Goal: Transaction & Acquisition: Purchase product/service

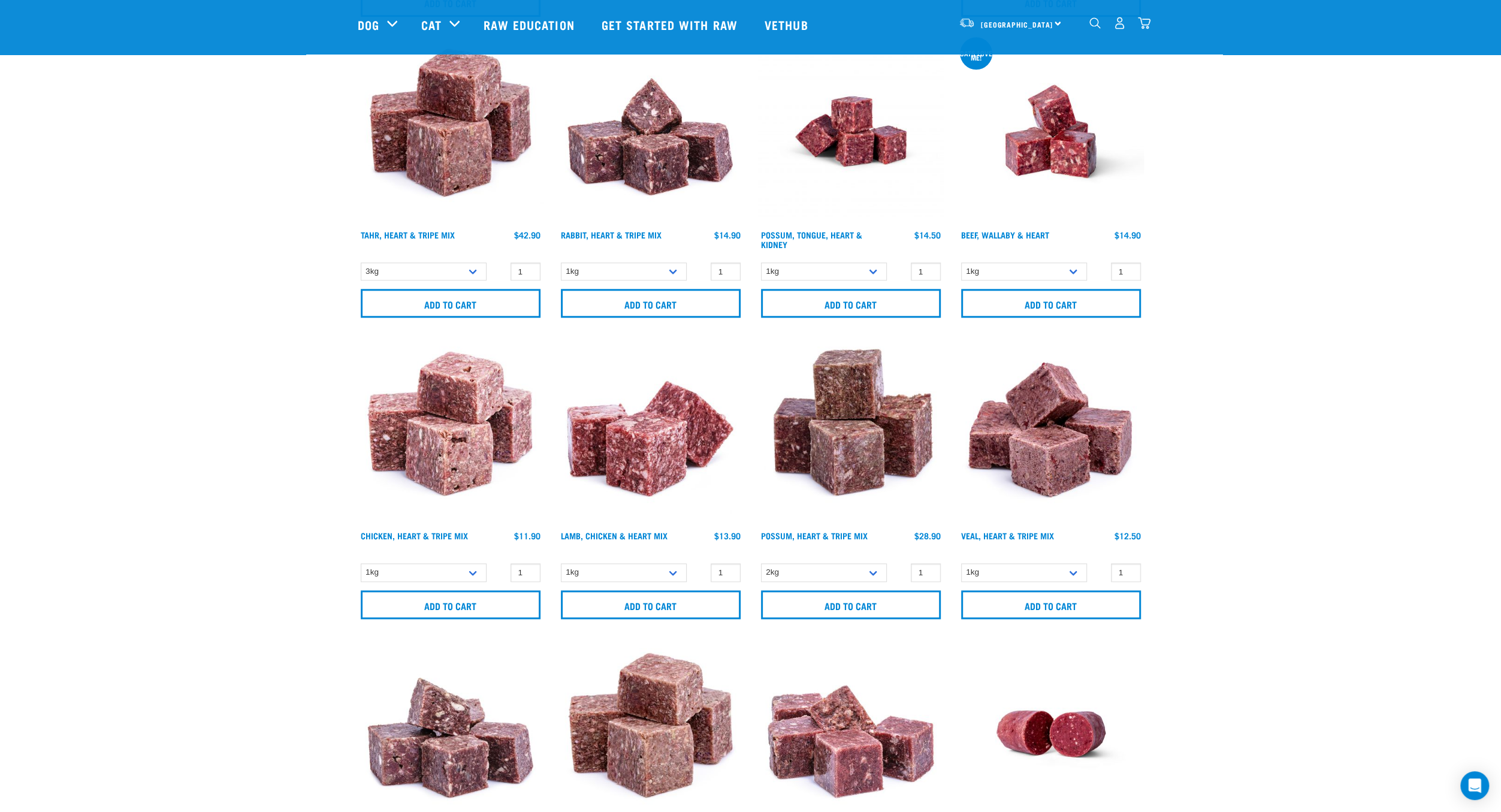
scroll to position [1020, 0]
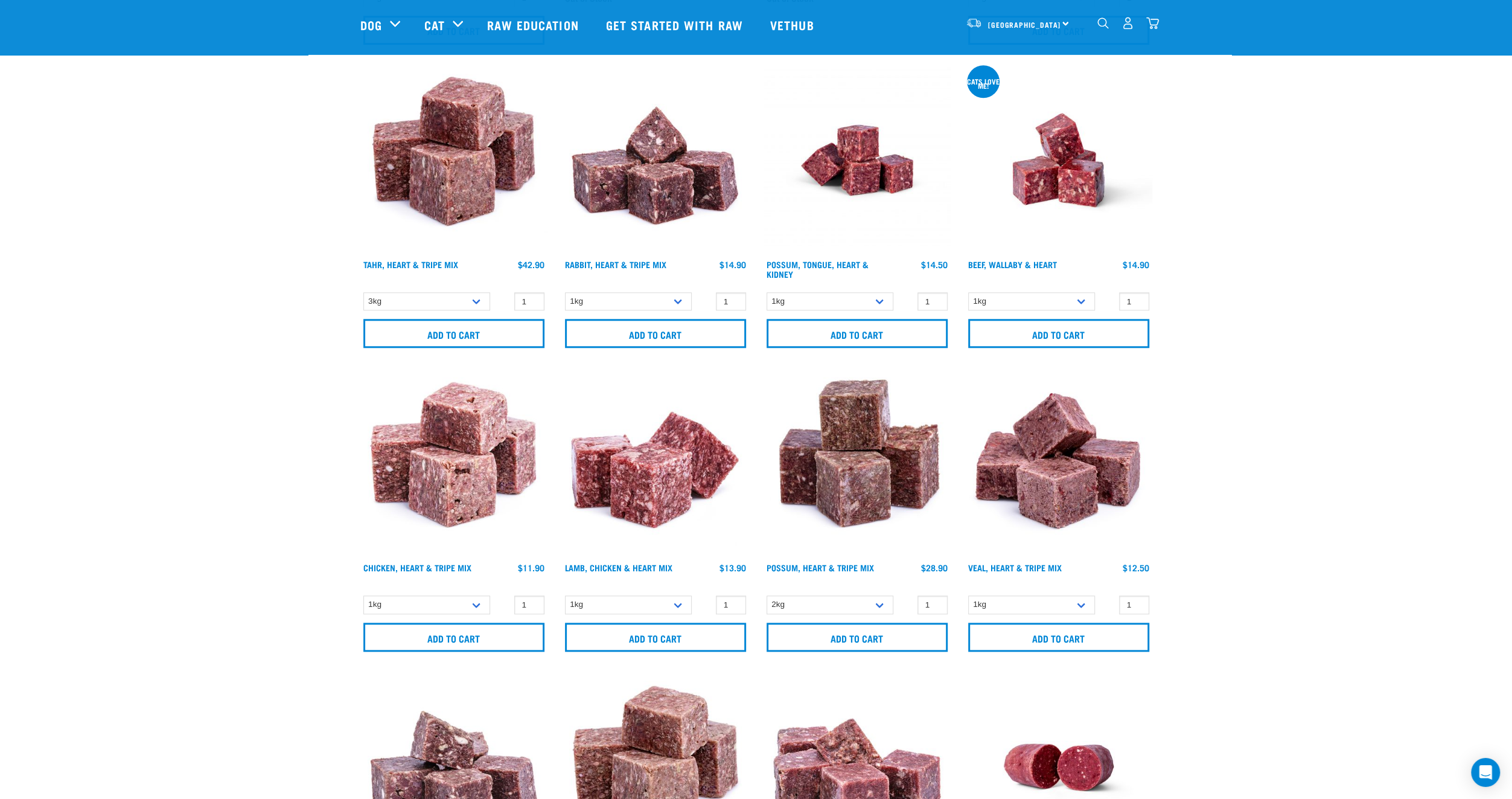
click at [1011, 283] on div "Beef, Wallaby & Heart $14.90" at bounding box center [1058, 271] width 187 height 26
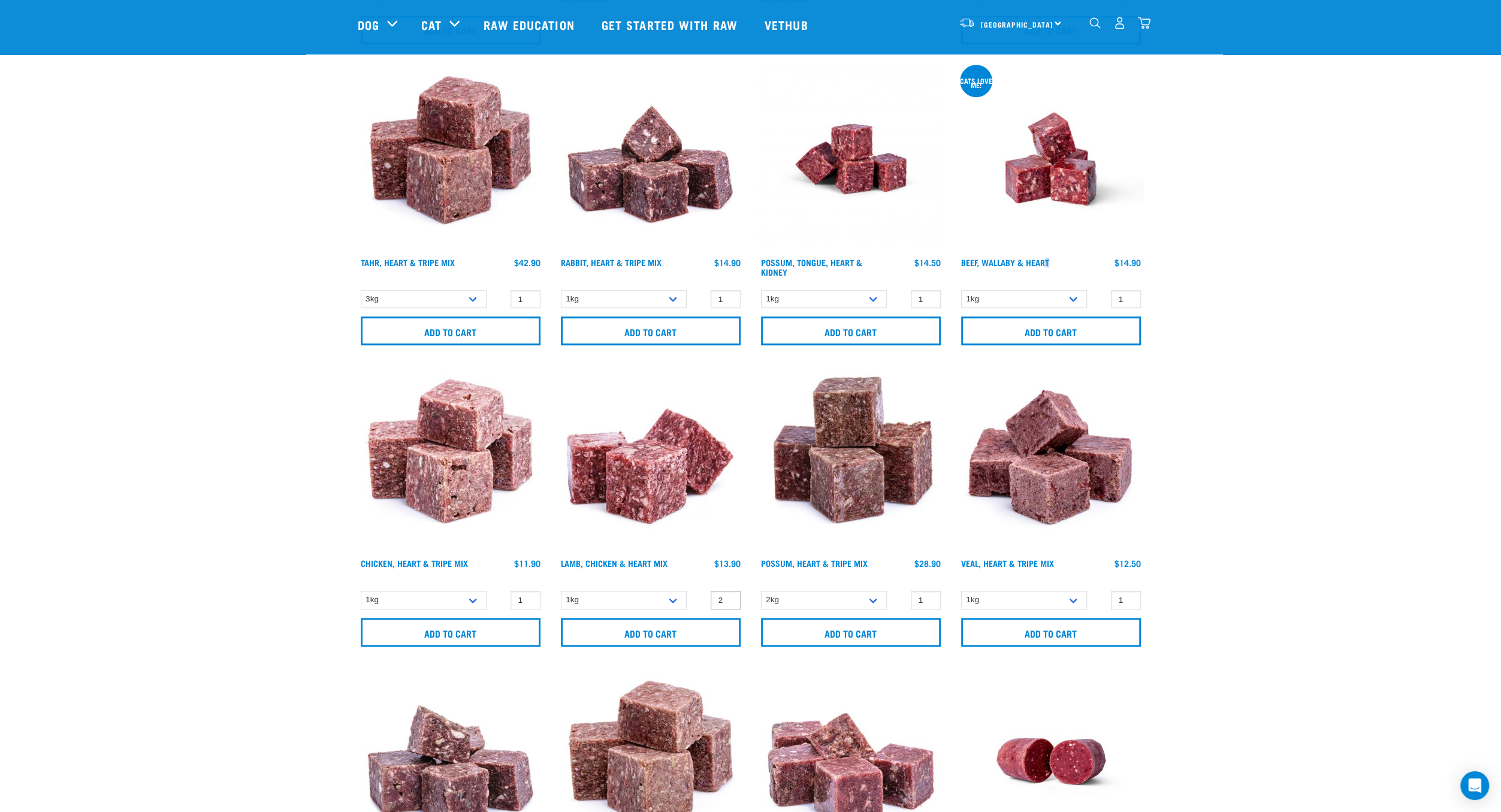
type input "2"
click at [729, 594] on input "2" at bounding box center [726, 600] width 30 height 19
click at [623, 625] on input "Add to cart" at bounding box center [651, 632] width 180 height 28
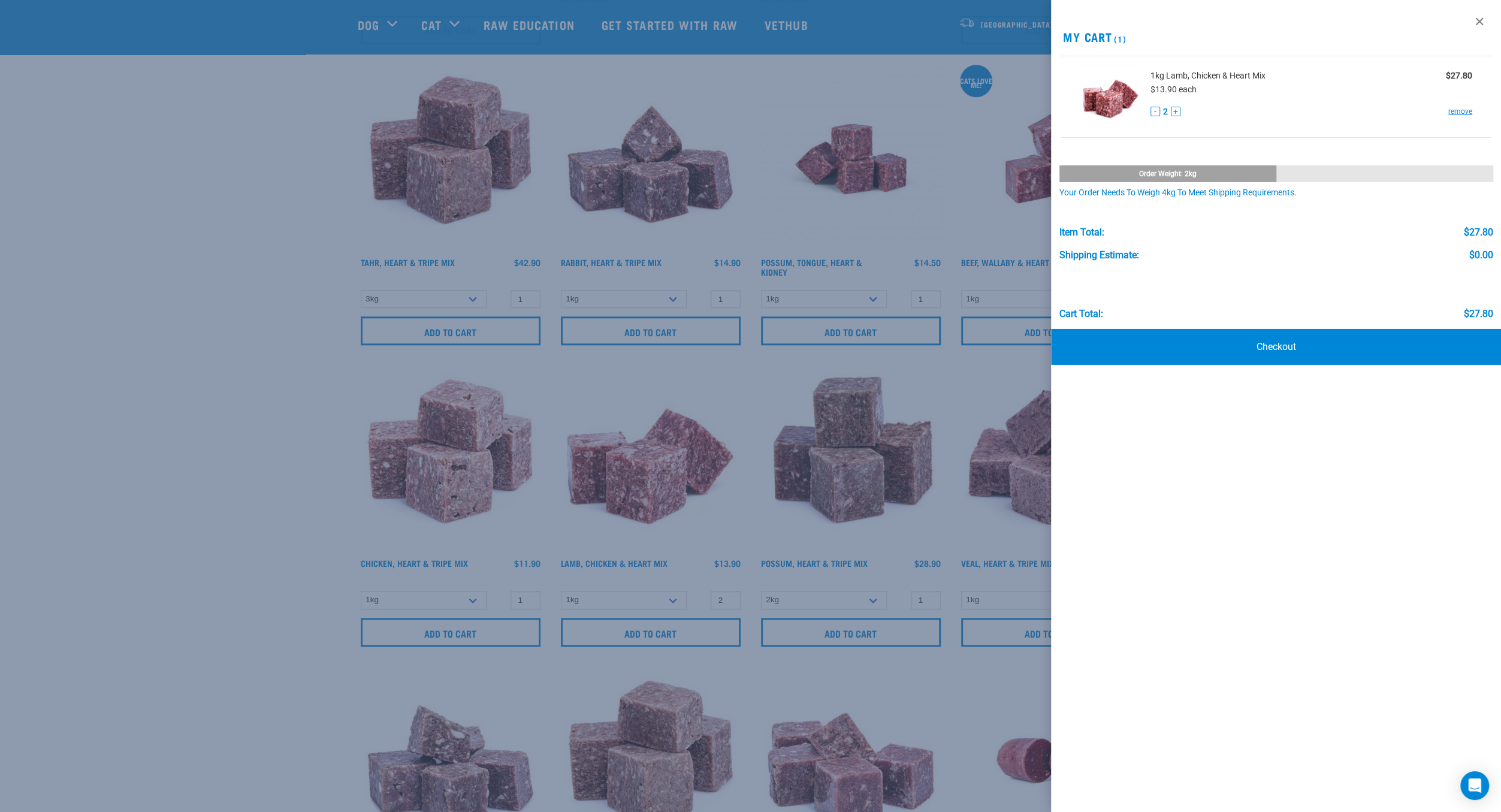
click at [279, 319] on div at bounding box center [750, 406] width 1501 height 812
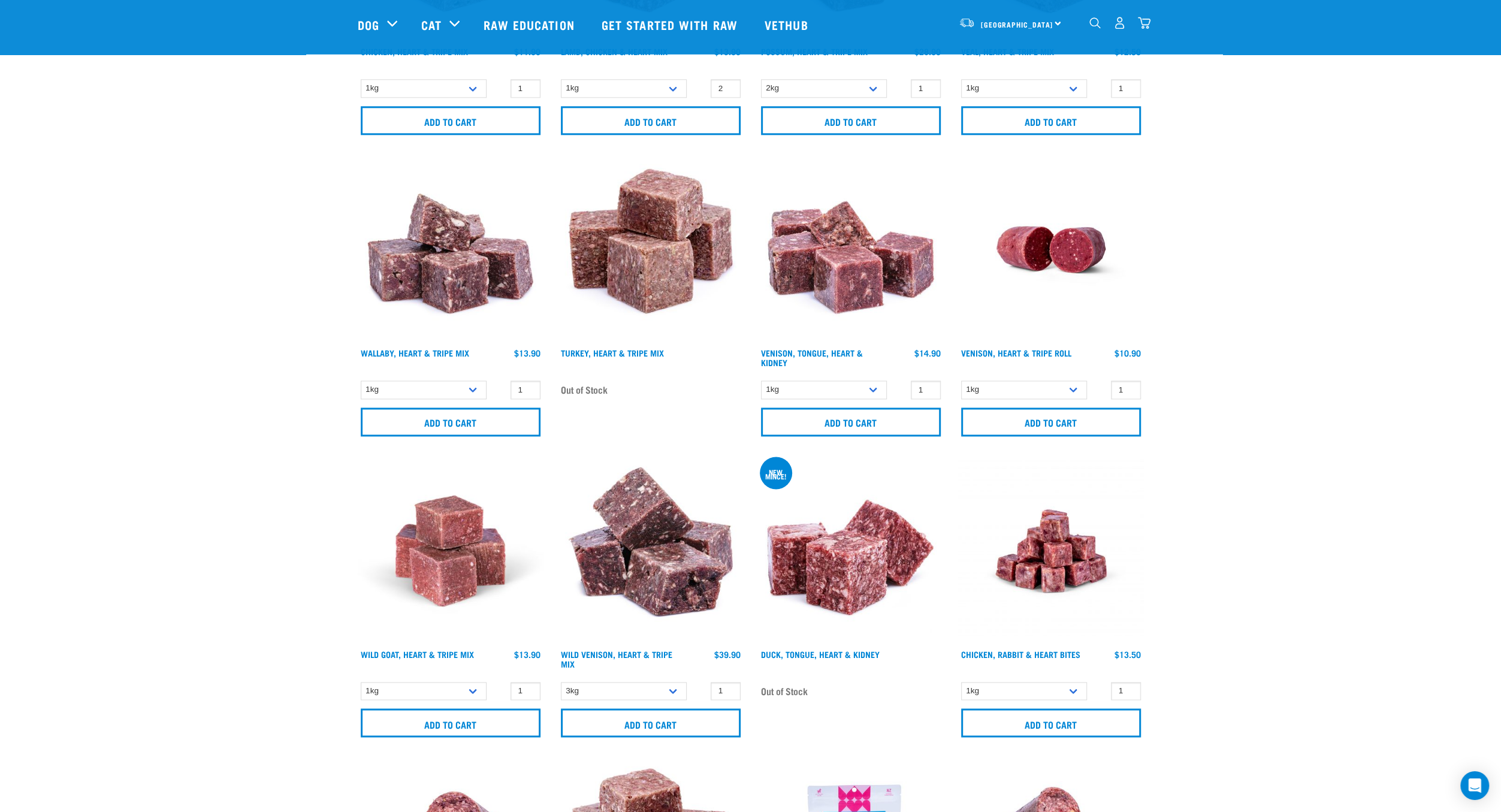
scroll to position [1576, 0]
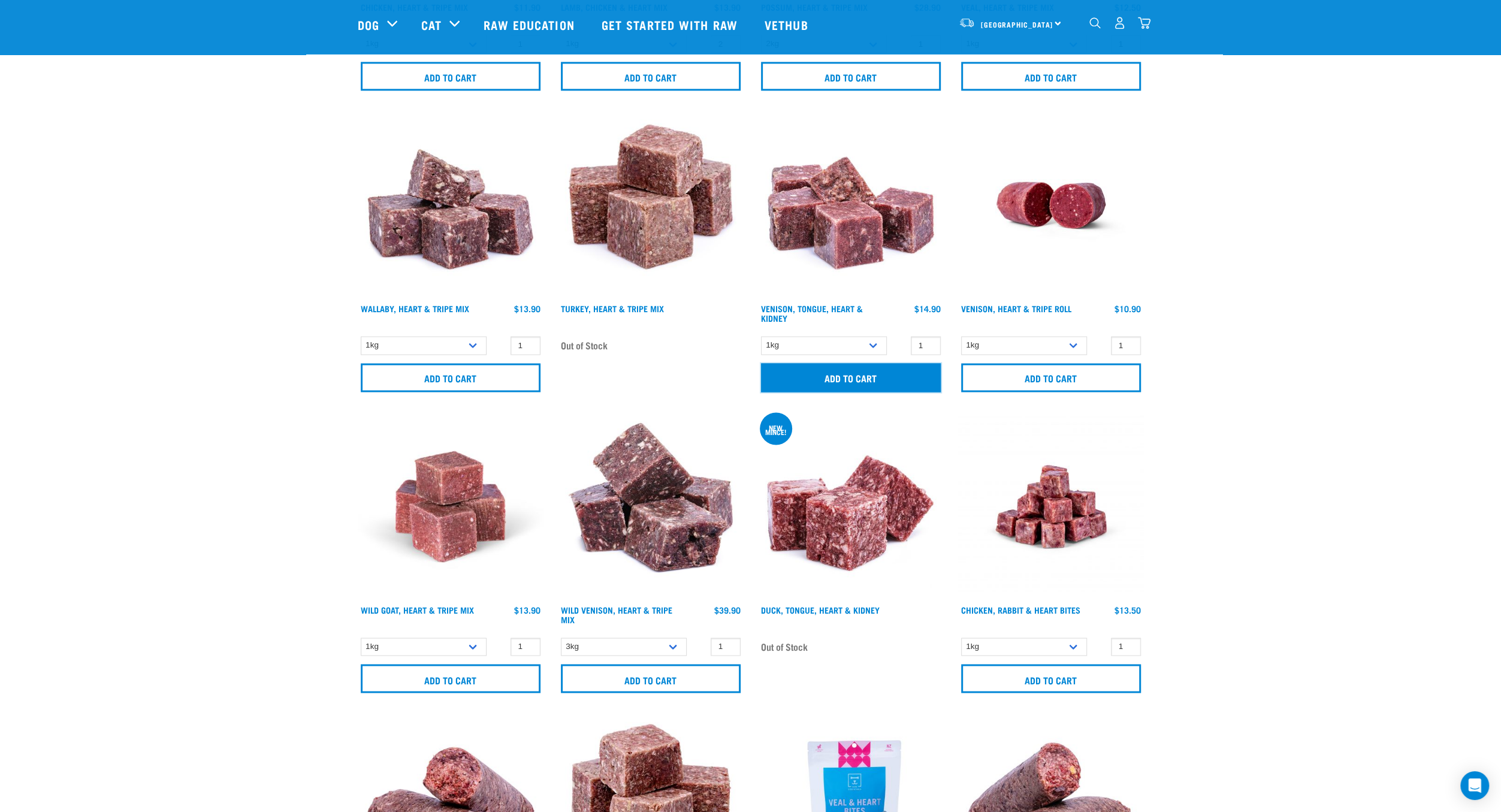
click at [857, 372] on input "Add to cart" at bounding box center [851, 378] width 180 height 28
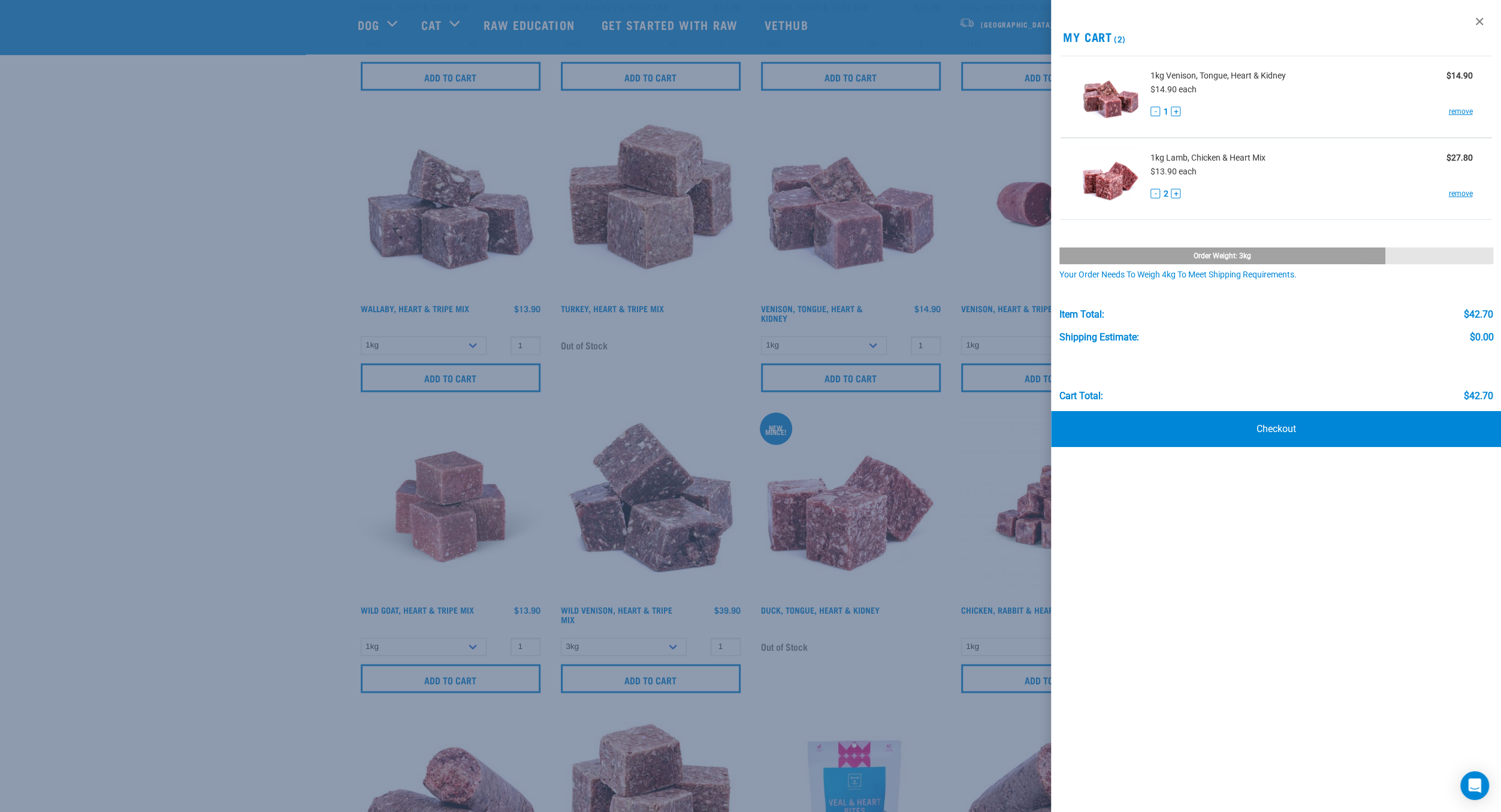
click at [213, 335] on div at bounding box center [750, 406] width 1501 height 812
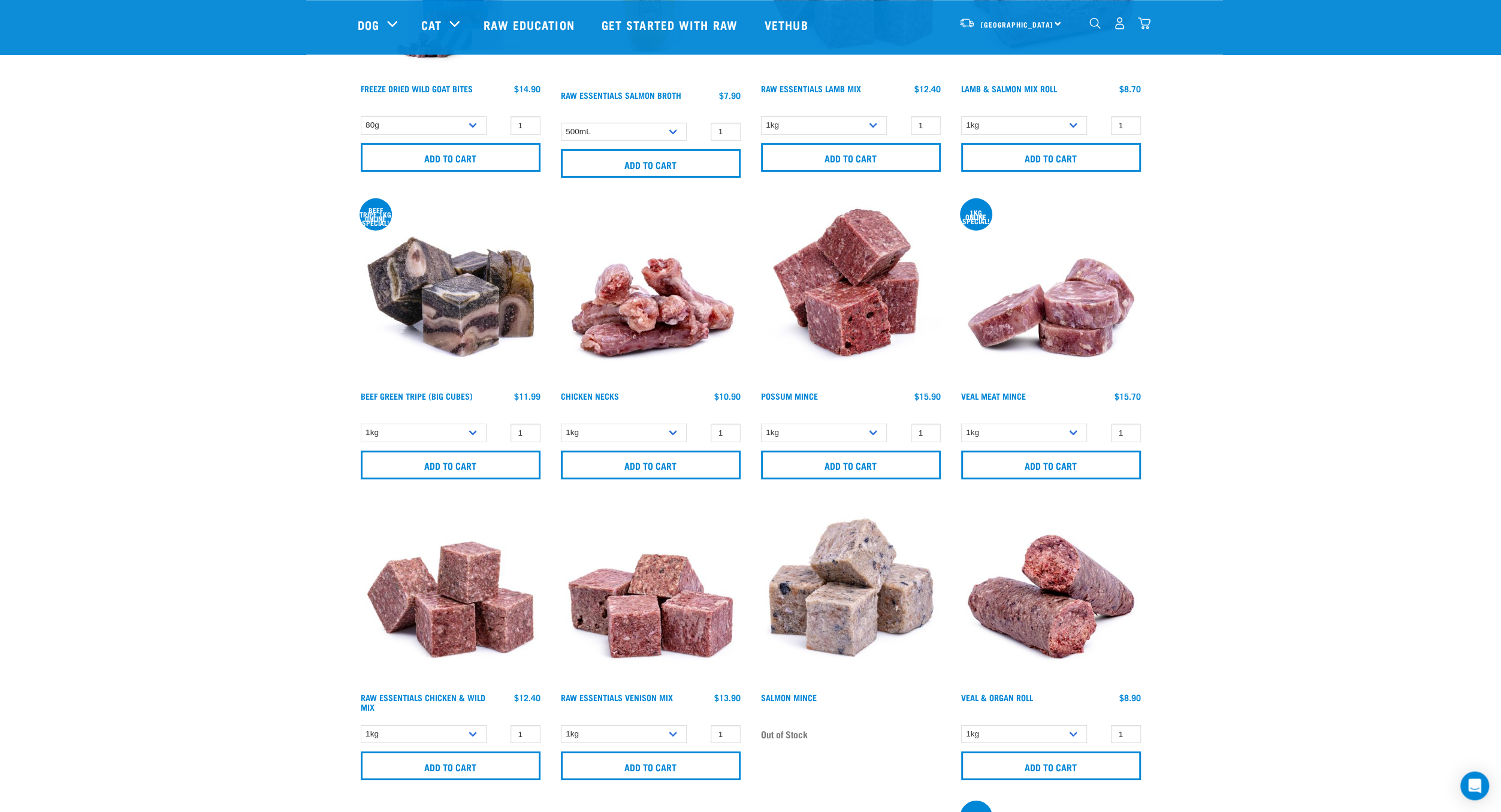
scroll to position [3651, 0]
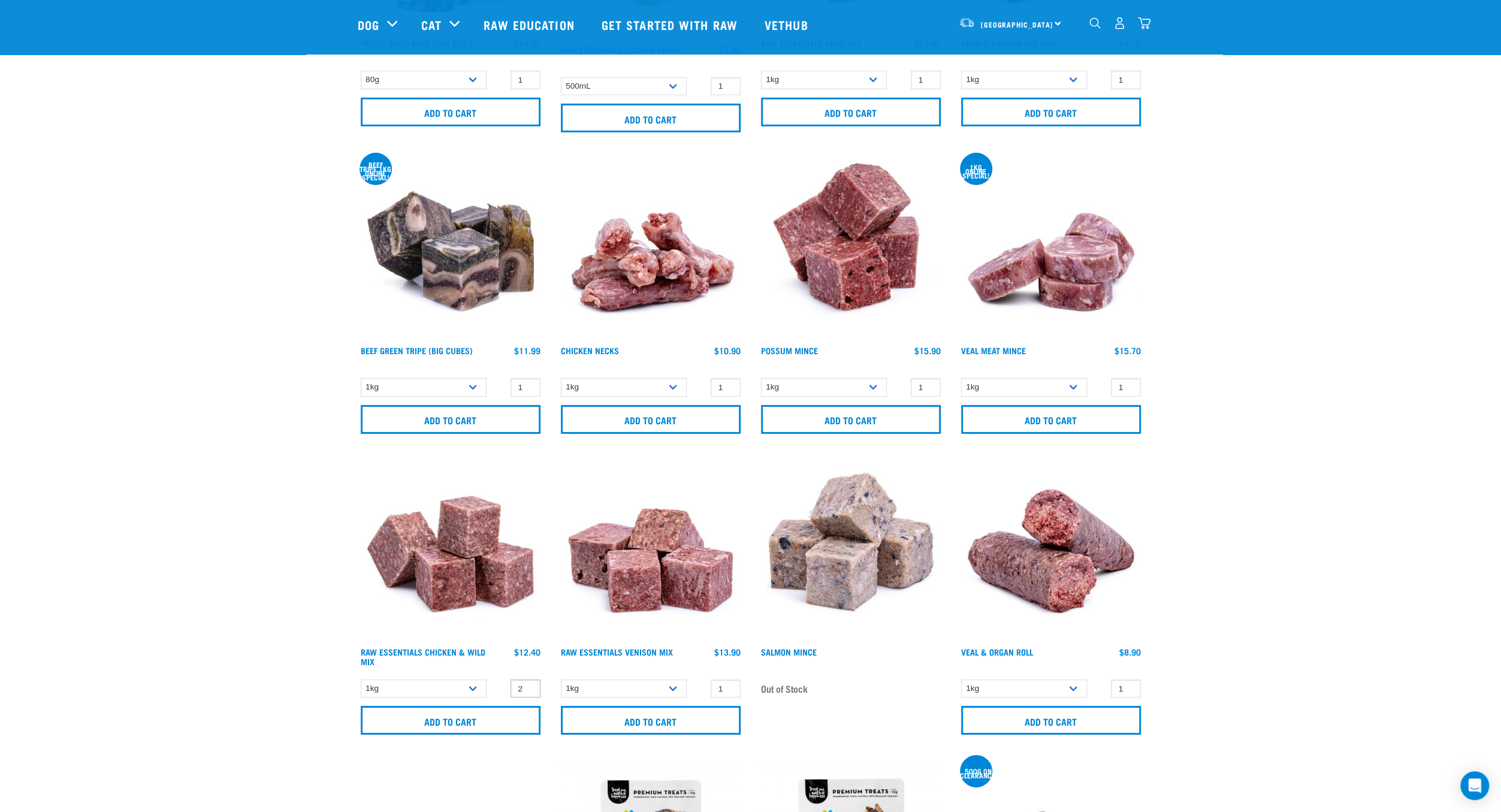
type input "2"
click at [527, 679] on input "2" at bounding box center [525, 689] width 30 height 19
click at [518, 706] on input "Add to cart" at bounding box center [451, 720] width 180 height 28
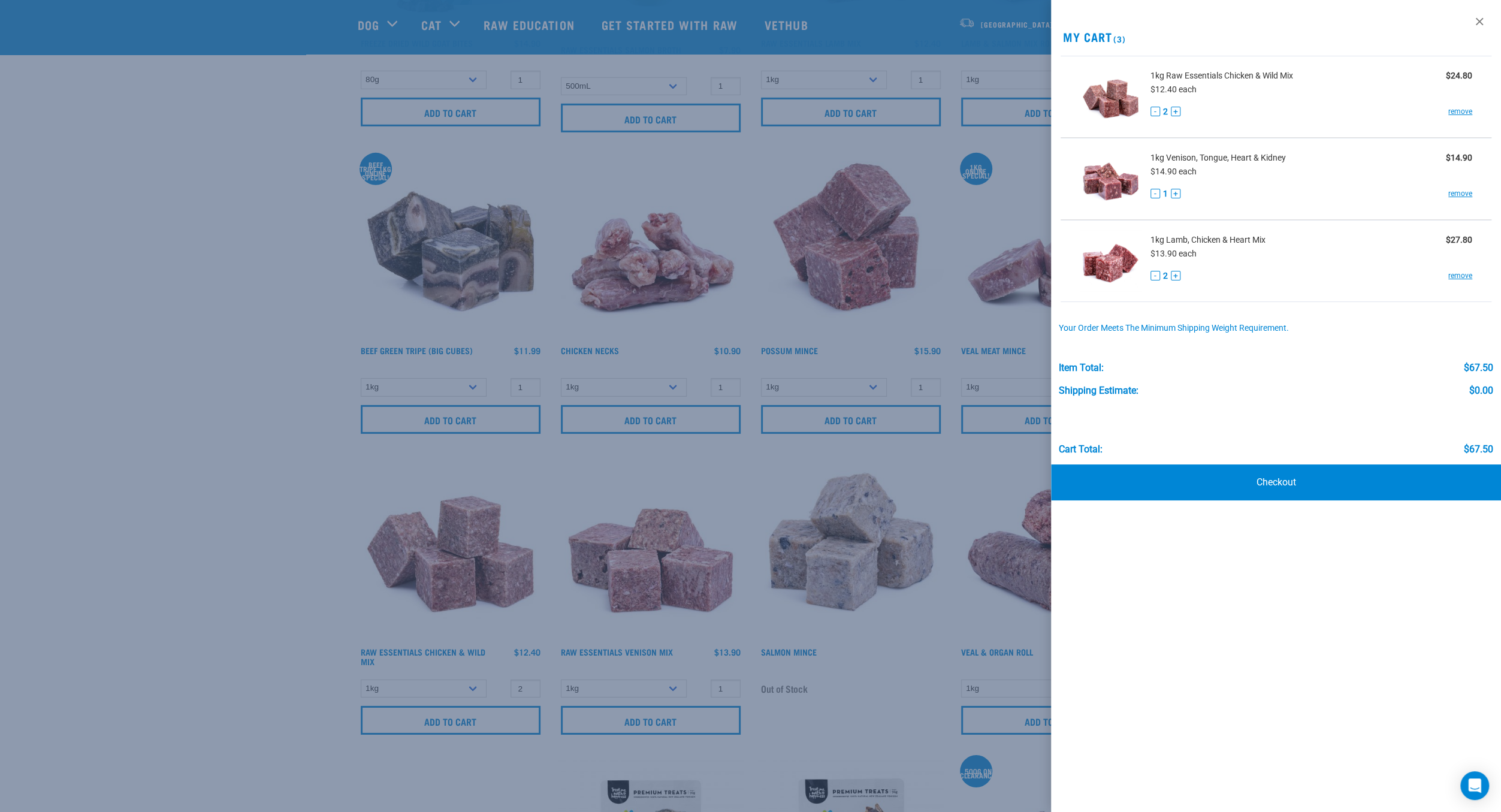
drag, startPoint x: 209, startPoint y: 394, endPoint x: 217, endPoint y: 396, distance: 8.2
click at [209, 395] on div at bounding box center [750, 406] width 1501 height 812
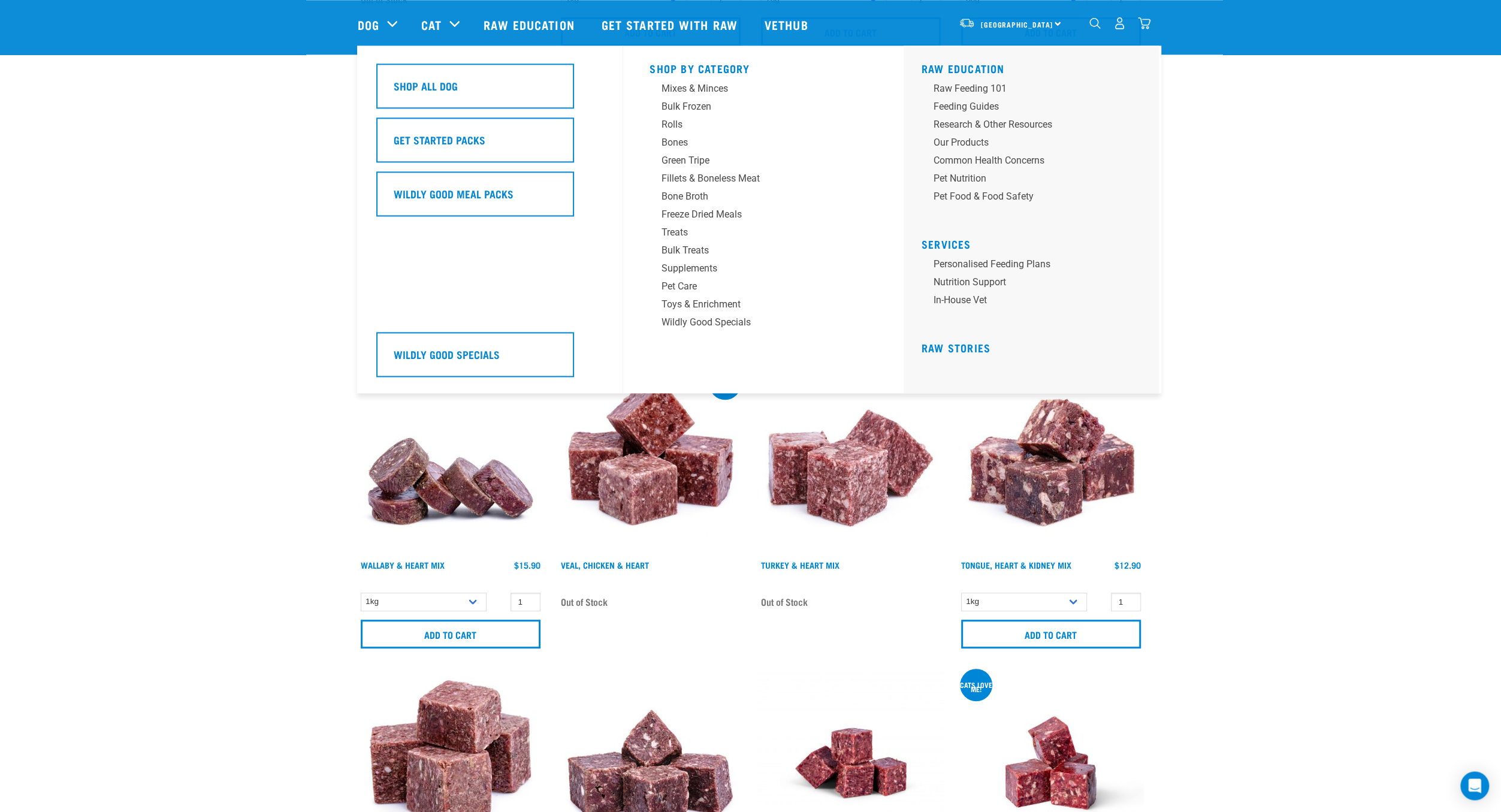
scroll to position [399, 0]
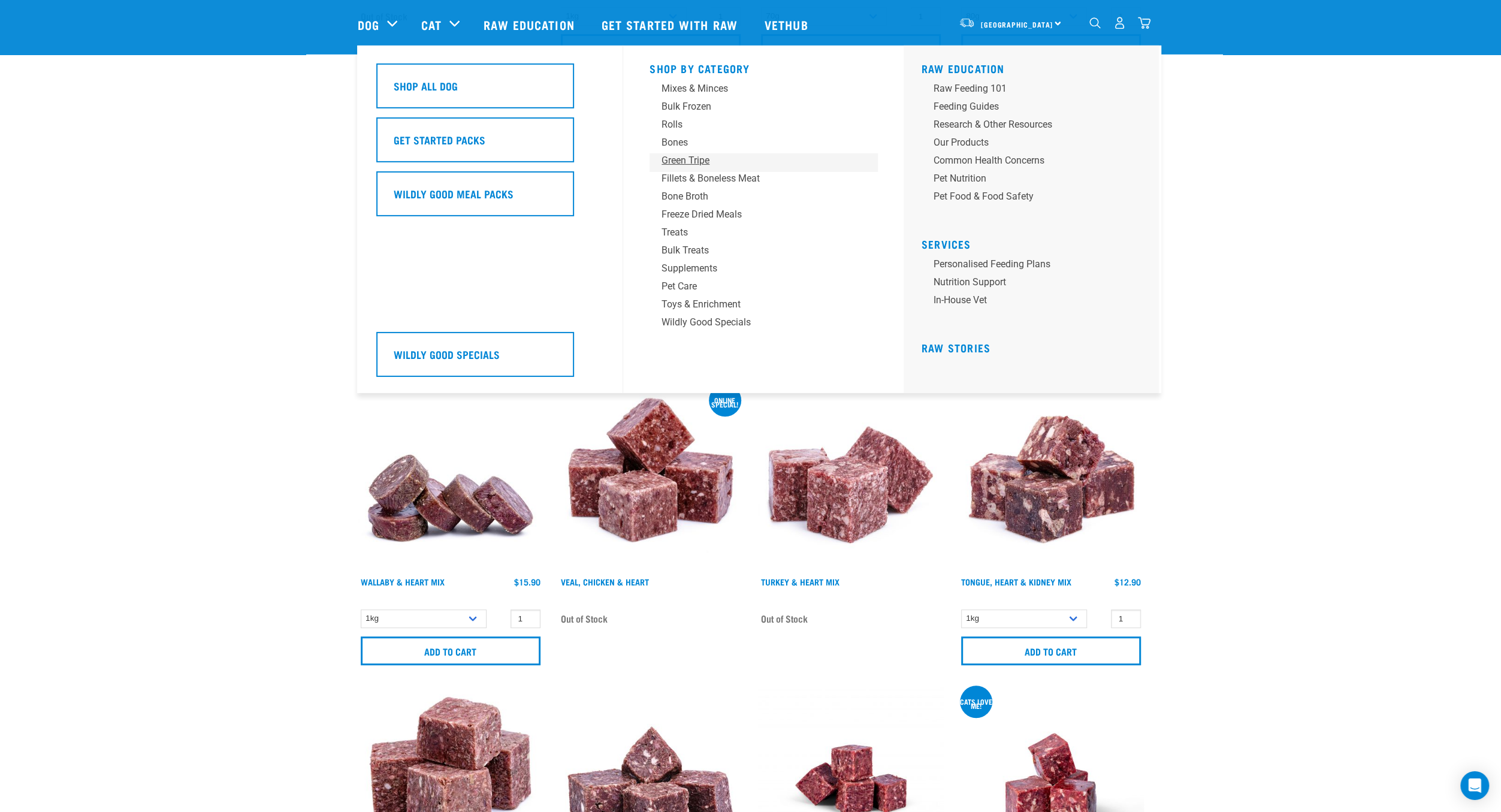
click at [691, 161] on div "Green Tripe" at bounding box center [754, 160] width 187 height 14
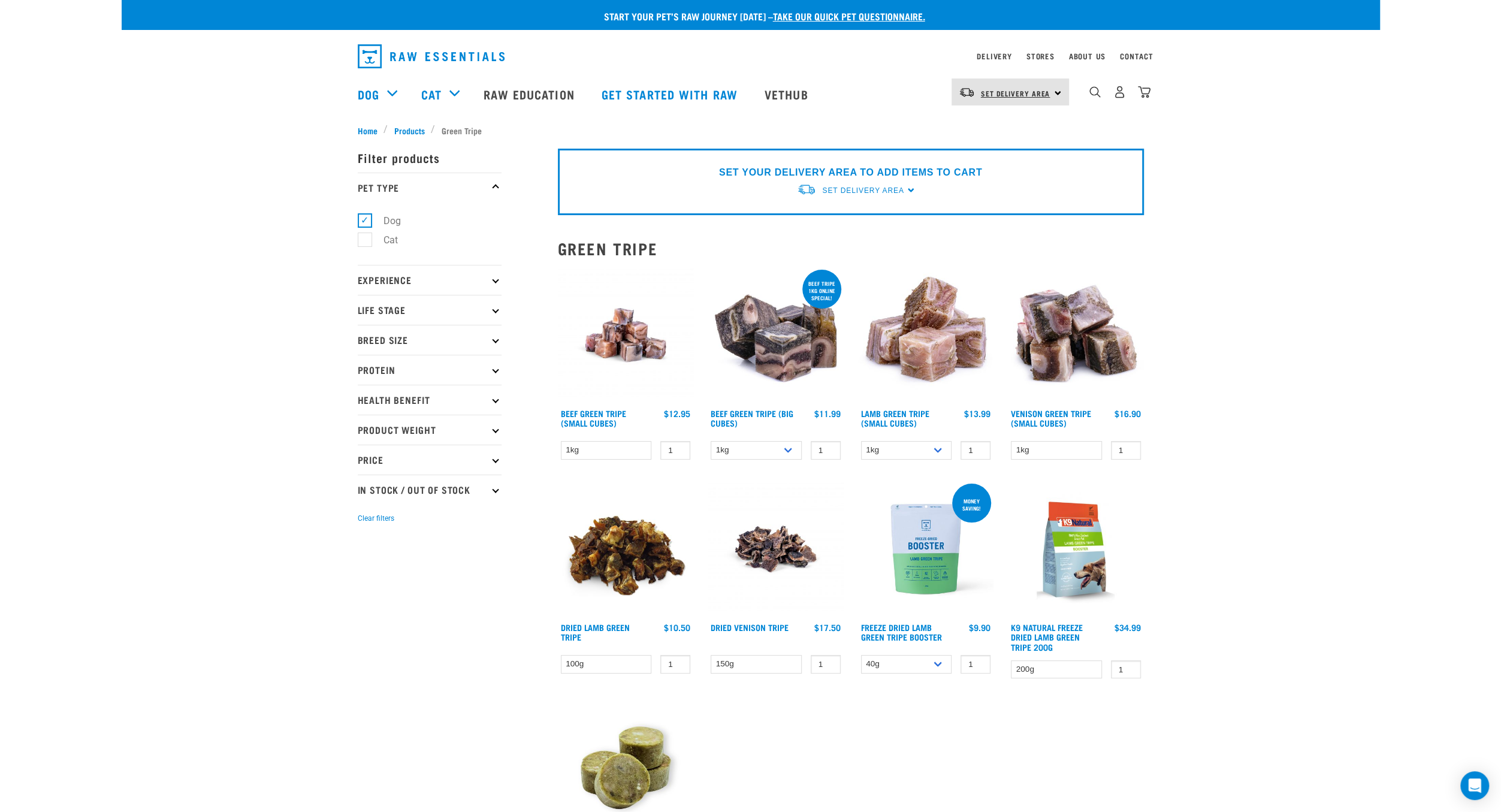
click at [1041, 96] on span "Set Delivery Area" at bounding box center [1016, 92] width 70 height 4
click at [912, 190] on div "SET YOUR DELIVERY AREA TO ADD ITEMS TO CART Set Delivery Area North Island Sout…" at bounding box center [851, 182] width 586 height 66
click at [910, 190] on div "SET YOUR DELIVERY AREA TO ADD ITEMS TO CART Set Delivery Area North Island Sout…" at bounding box center [851, 182] width 586 height 66
click at [877, 191] on span "Set Delivery Area" at bounding box center [863, 190] width 81 height 9
click at [846, 214] on link "[GEOGRAPHIC_DATA]" at bounding box center [856, 218] width 119 height 20
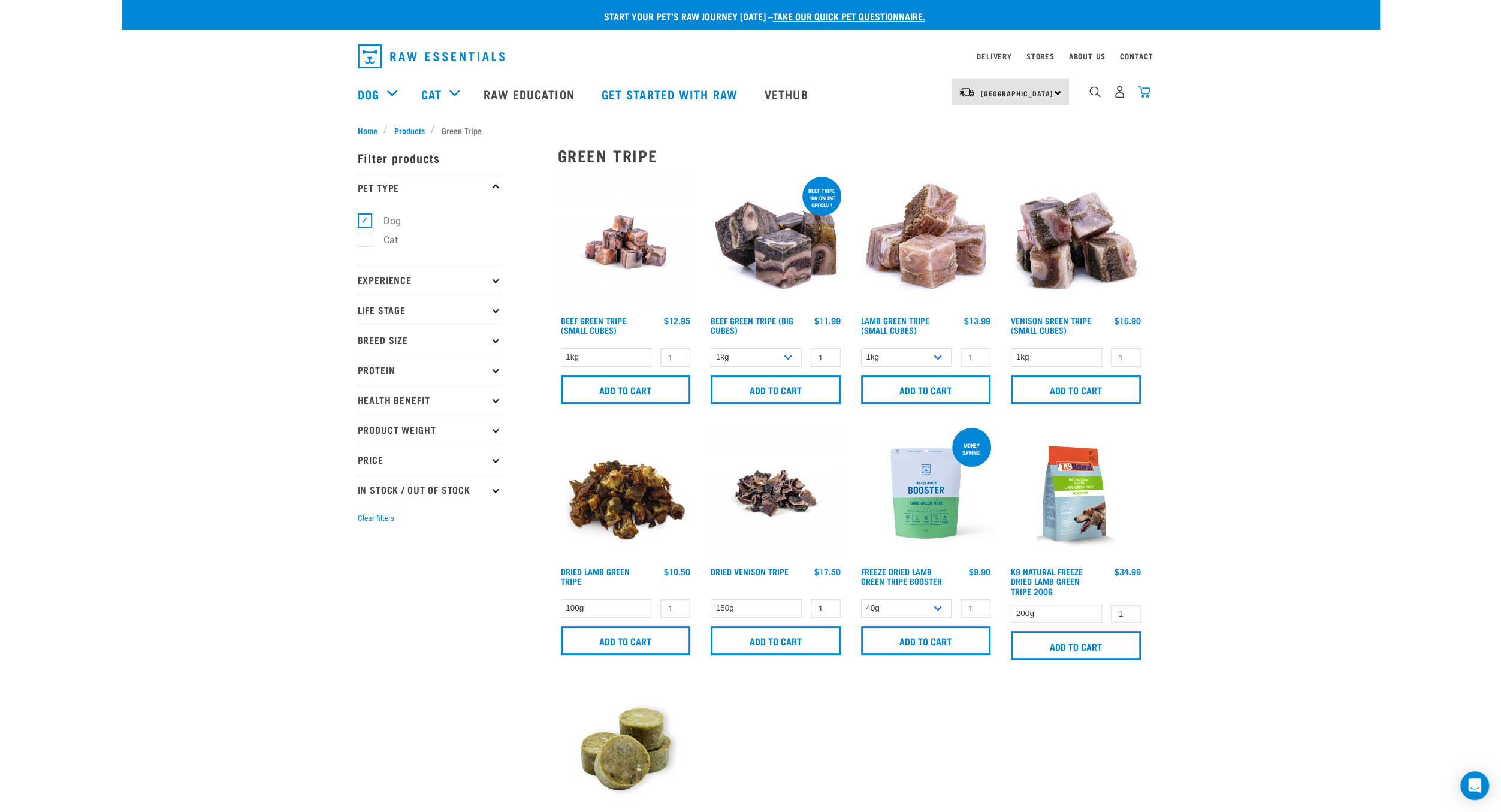
click at [1146, 93] on img "dropdown navigation" at bounding box center [1144, 92] width 13 height 13
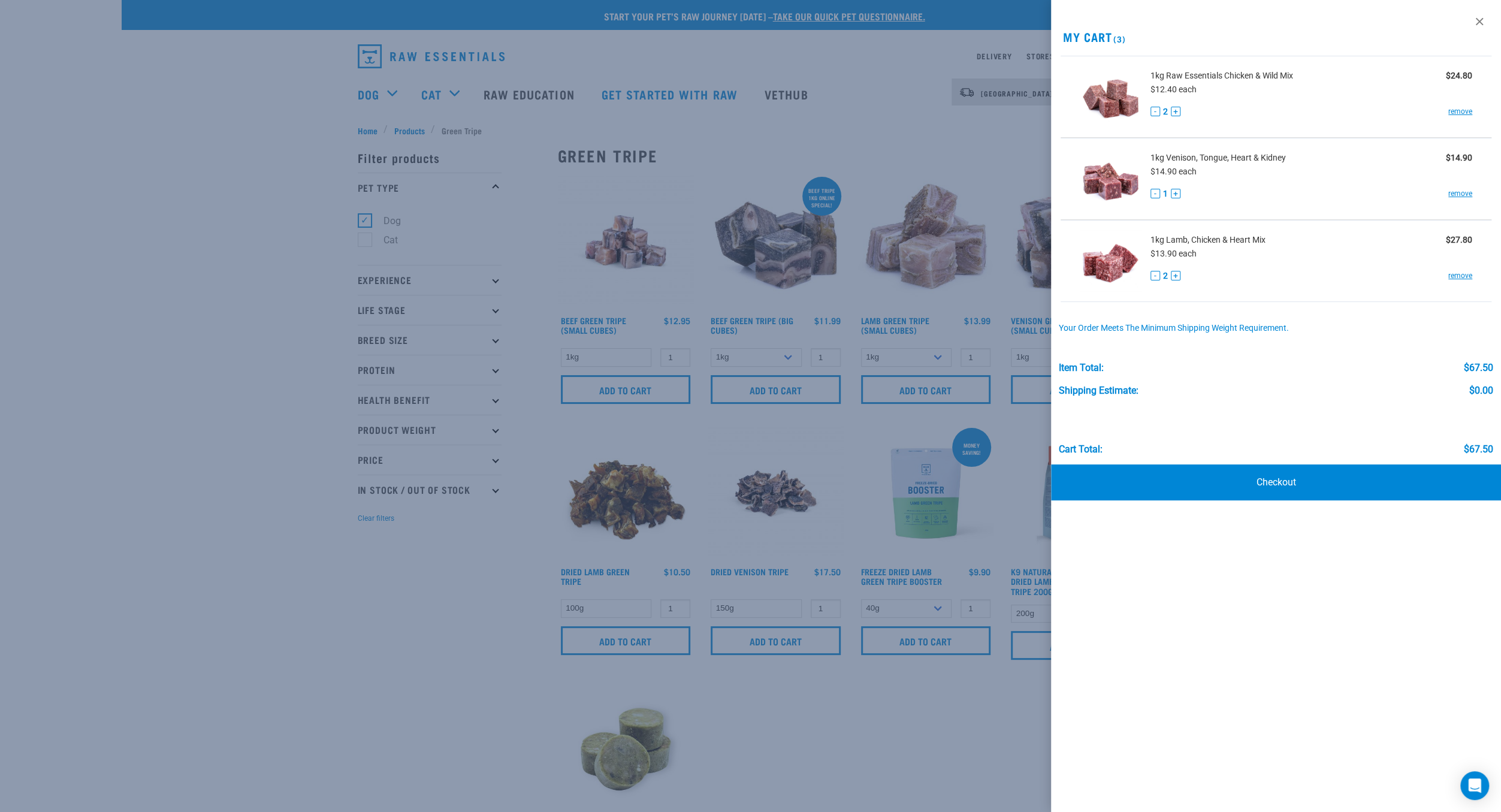
click at [964, 6] on div at bounding box center [750, 406] width 1501 height 812
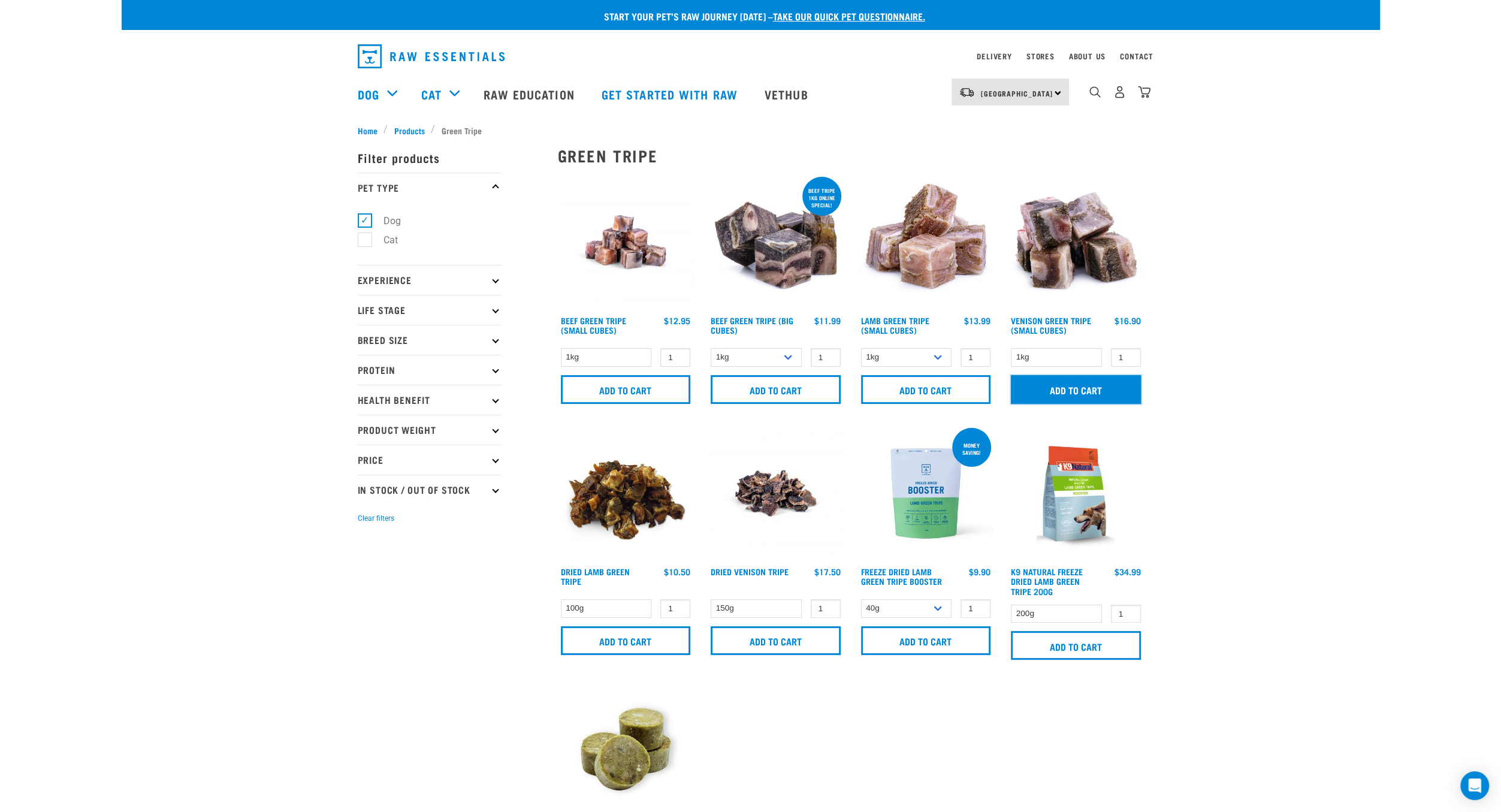
click at [1081, 387] on input "Add to cart" at bounding box center [1076, 389] width 130 height 28
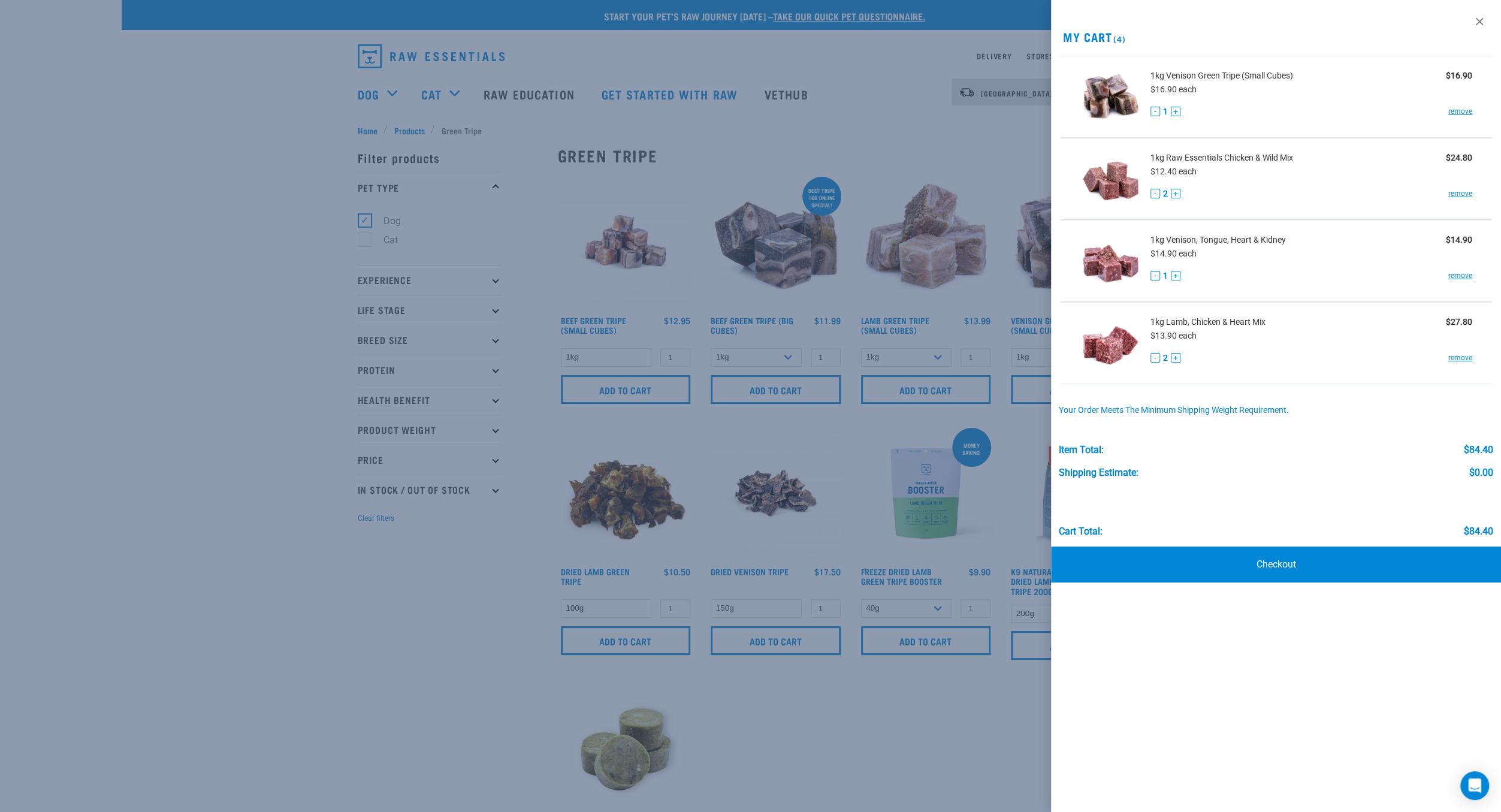
click at [282, 122] on div at bounding box center [750, 406] width 1501 height 812
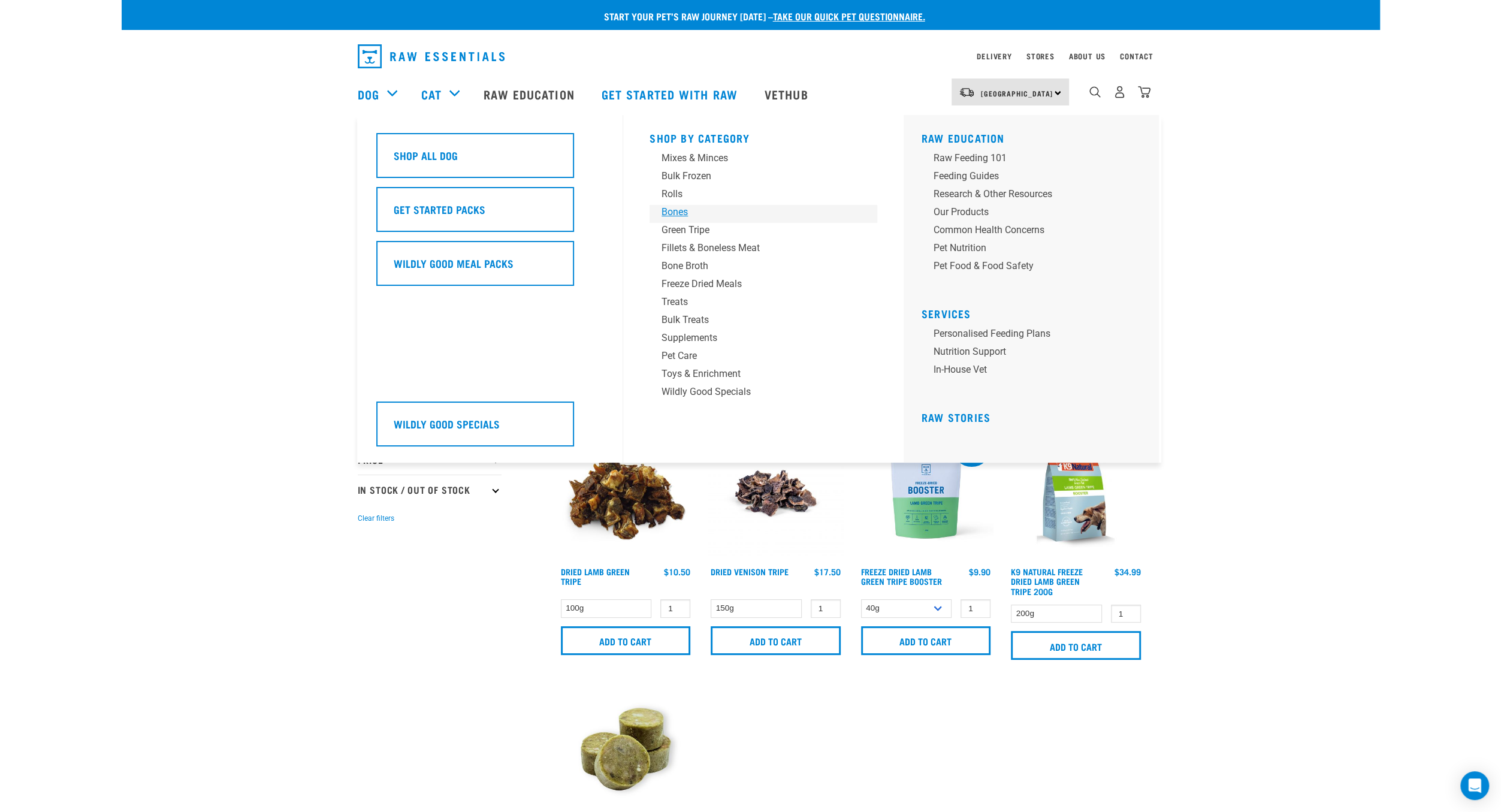
click at [687, 217] on div "Bones" at bounding box center [754, 212] width 187 height 14
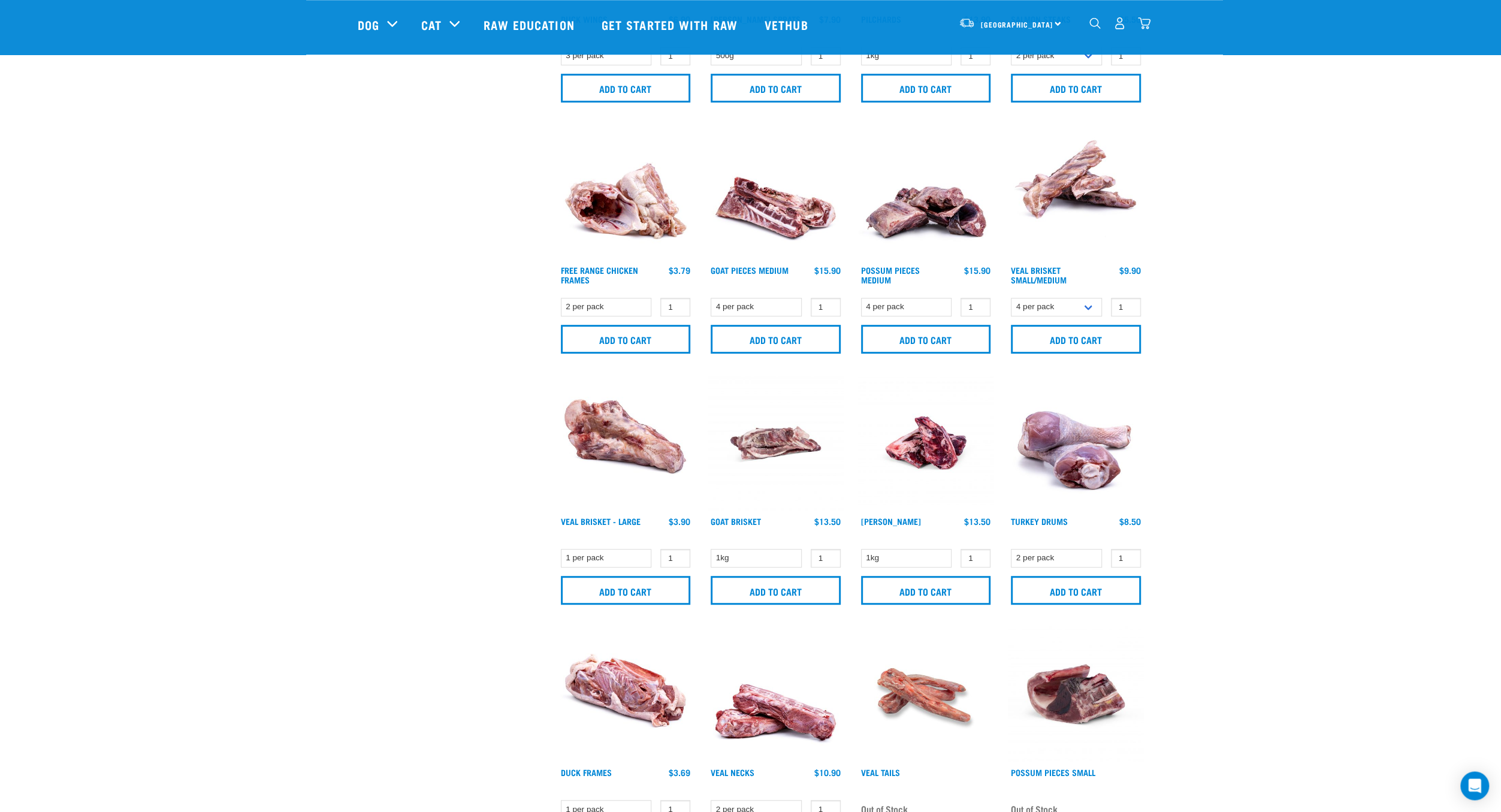
scroll to position [440, 0]
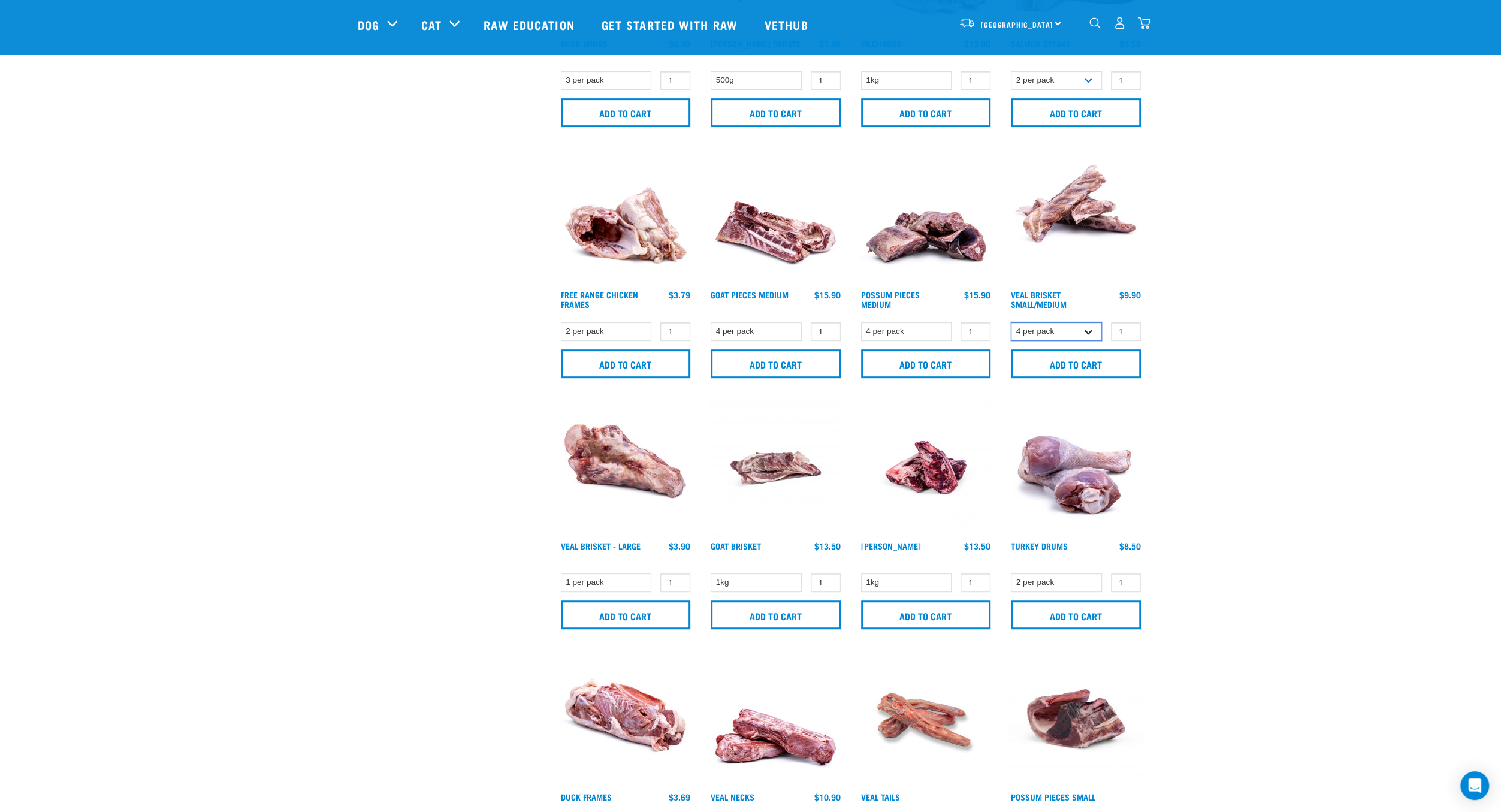
click at [1011, 322] on select "4 per pack 8 per pack" at bounding box center [1056, 332] width 91 height 19
select select "447645"
click option "8 per pack" at bounding box center [0, 0] width 0 height 0
click at [1103, 360] on input "Add to cart" at bounding box center [1076, 363] width 130 height 28
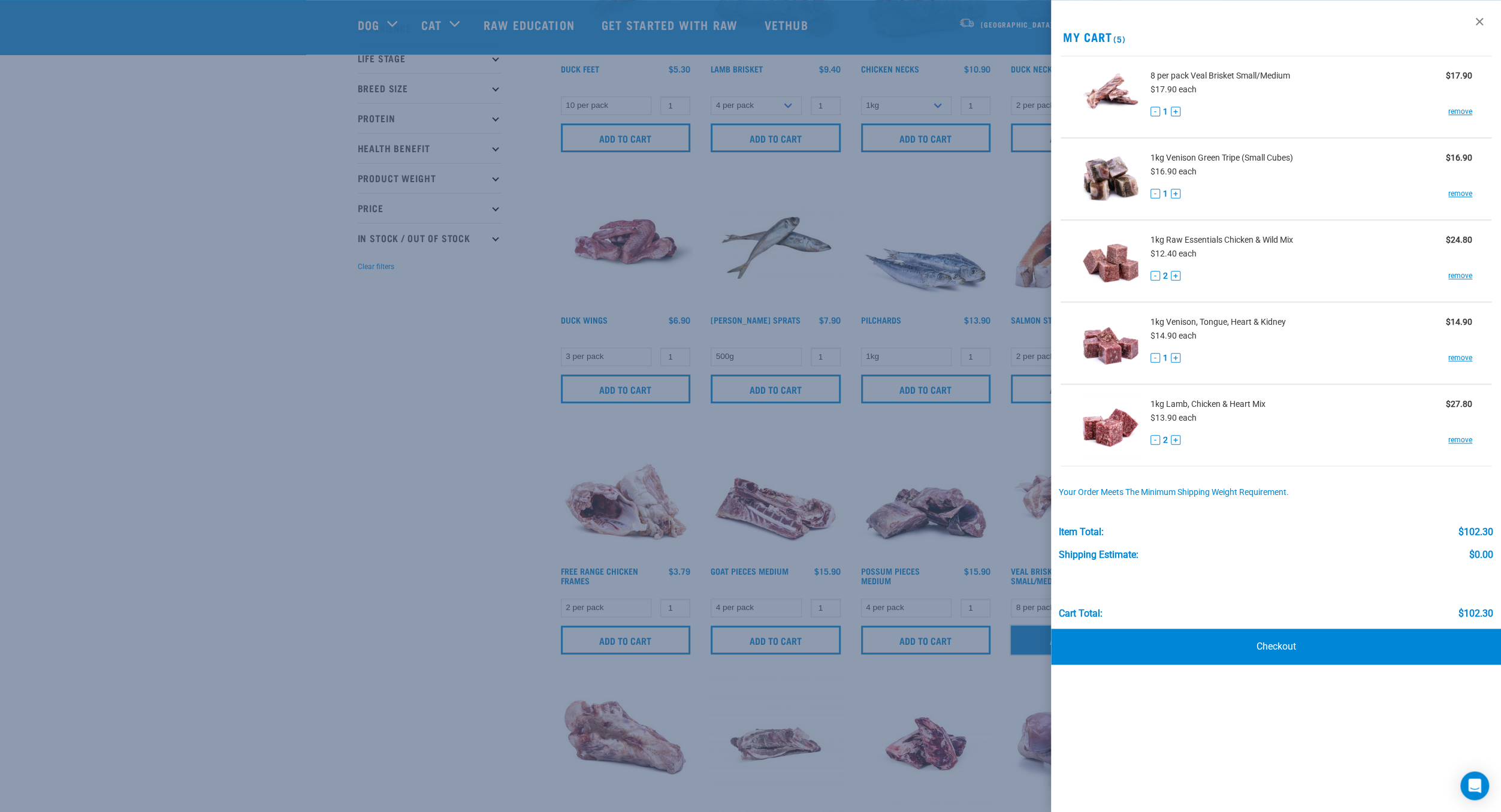
scroll to position [162, 0]
drag, startPoint x: 438, startPoint y: 333, endPoint x: 450, endPoint y: 324, distance: 15.0
click at [438, 333] on div at bounding box center [750, 406] width 1501 height 812
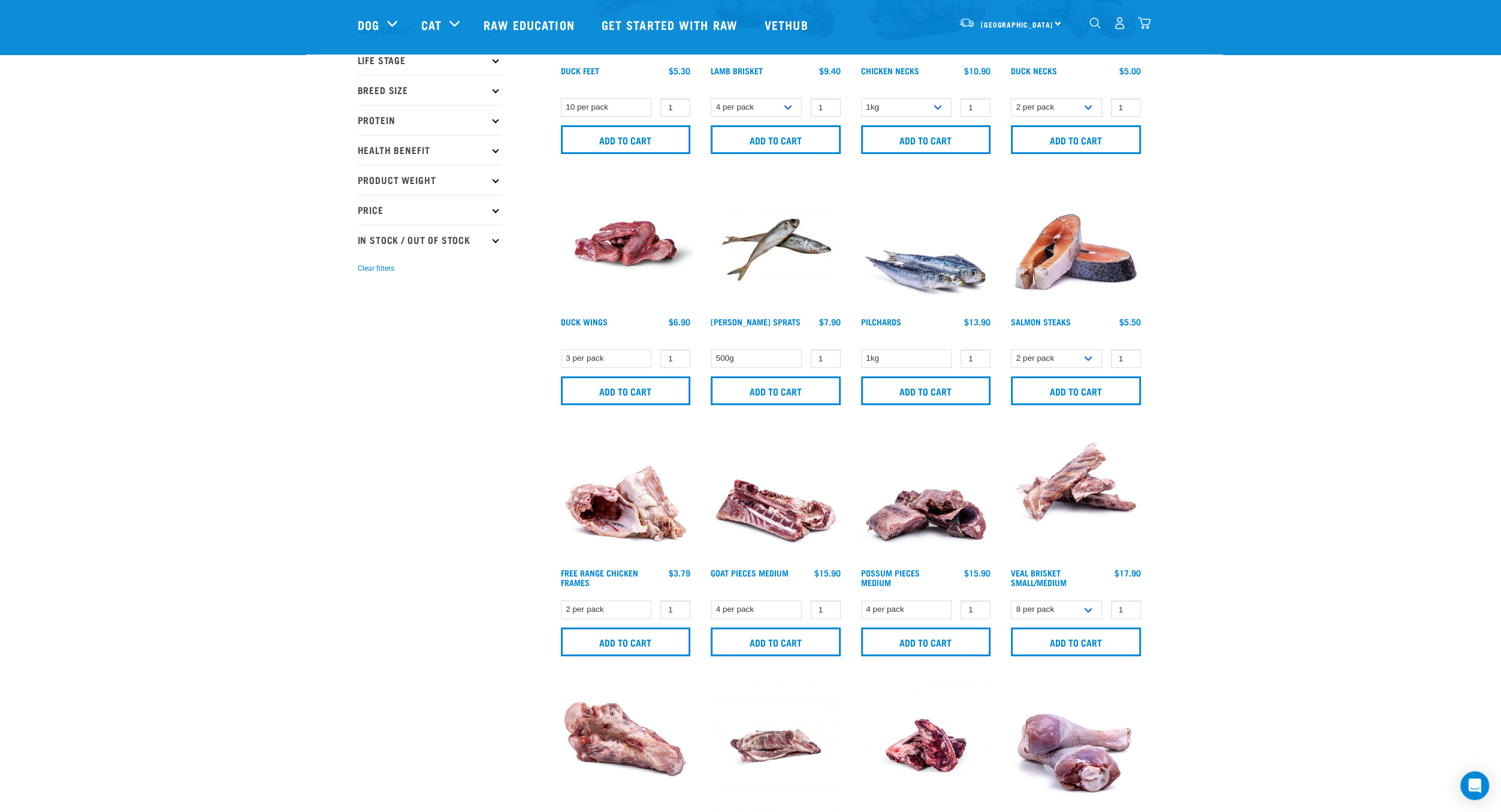
scroll to position [0, 0]
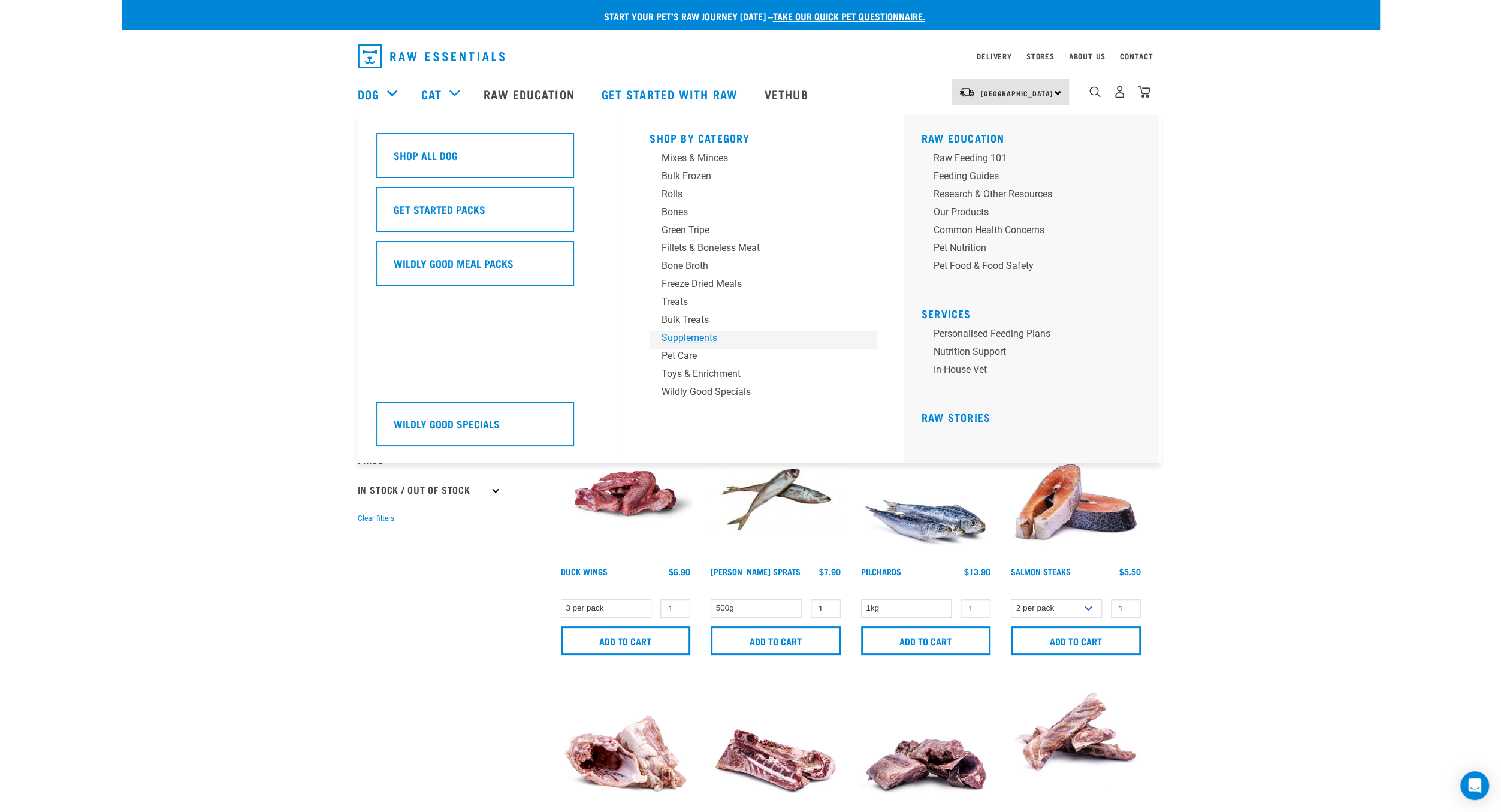
click at [685, 339] on div "Supplements" at bounding box center [754, 338] width 187 height 14
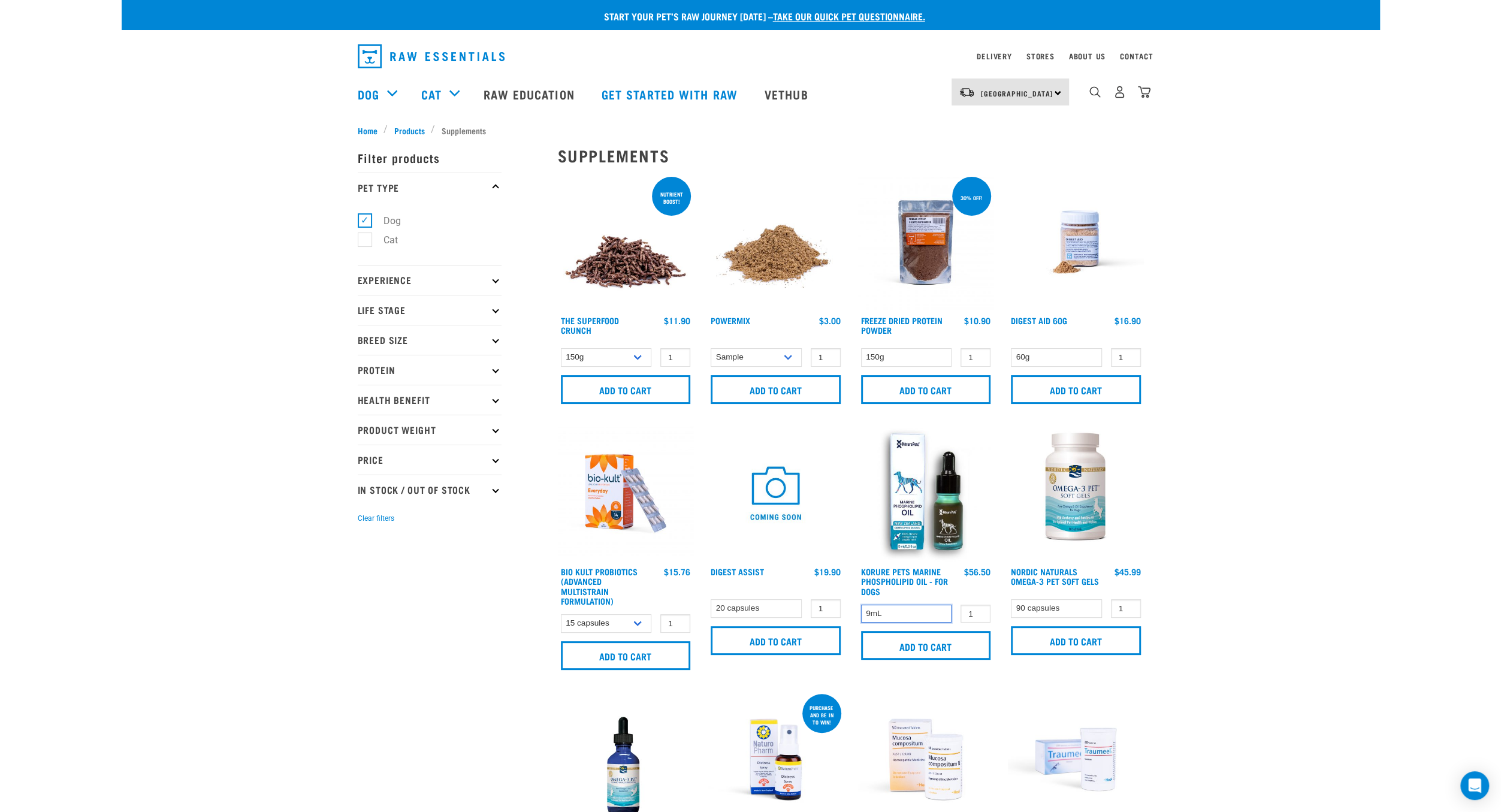
click at [861, 604] on select "9mL" at bounding box center [906, 614] width 91 height 19
click at [944, 613] on select "9mL" at bounding box center [906, 614] width 91 height 19
click at [1248, 495] on div "Start your pet’s raw journey [DATE] – take our quick pet questionnaire. Deliver…" at bounding box center [750, 615] width 1258 height 1231
click at [288, 130] on div "Start your pet’s raw journey [DATE] – take our quick pet questionnaire. Deliver…" at bounding box center [750, 615] width 1258 height 1231
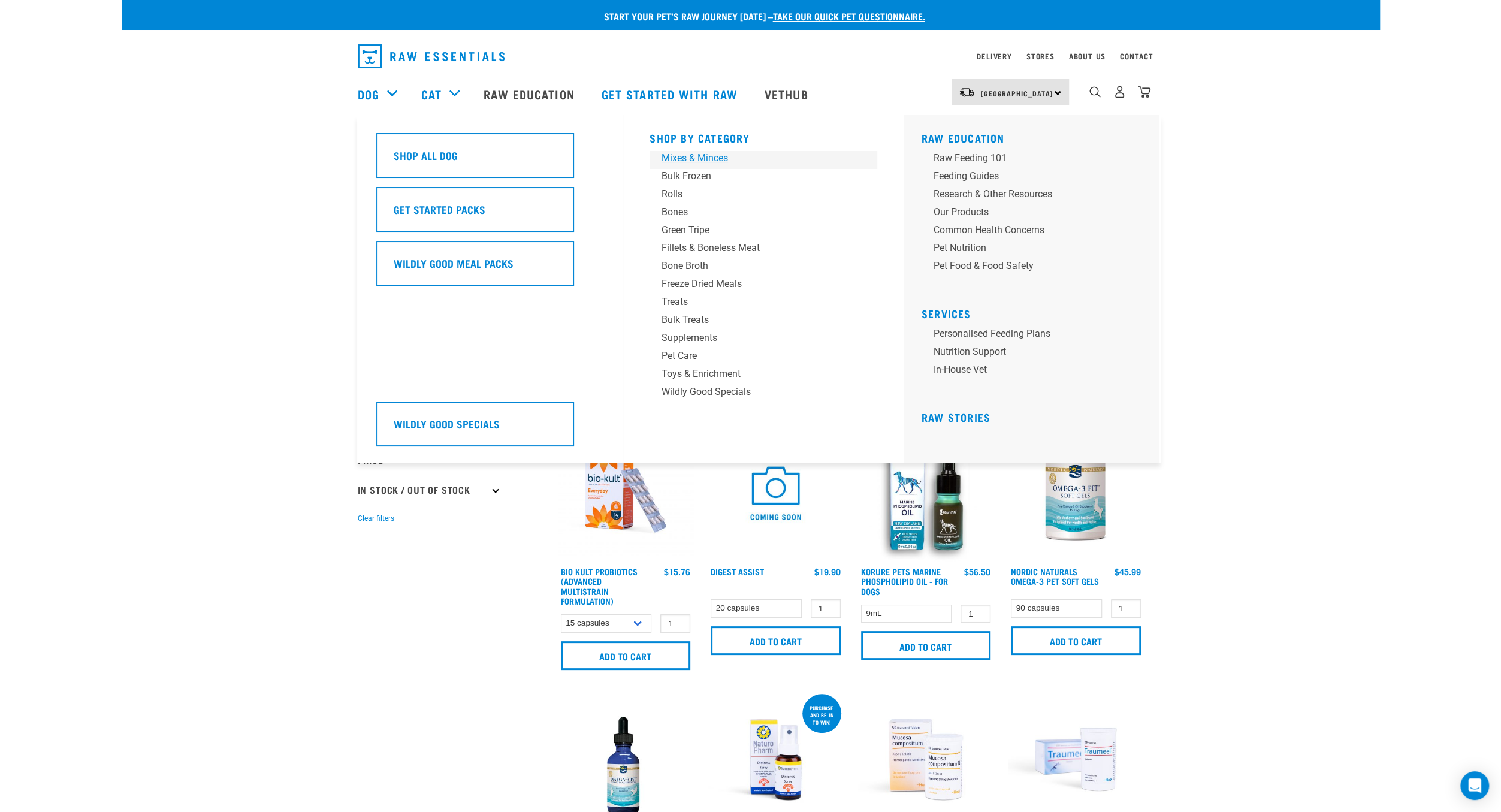
click at [713, 157] on div "Mixes & Minces" at bounding box center [754, 158] width 187 height 14
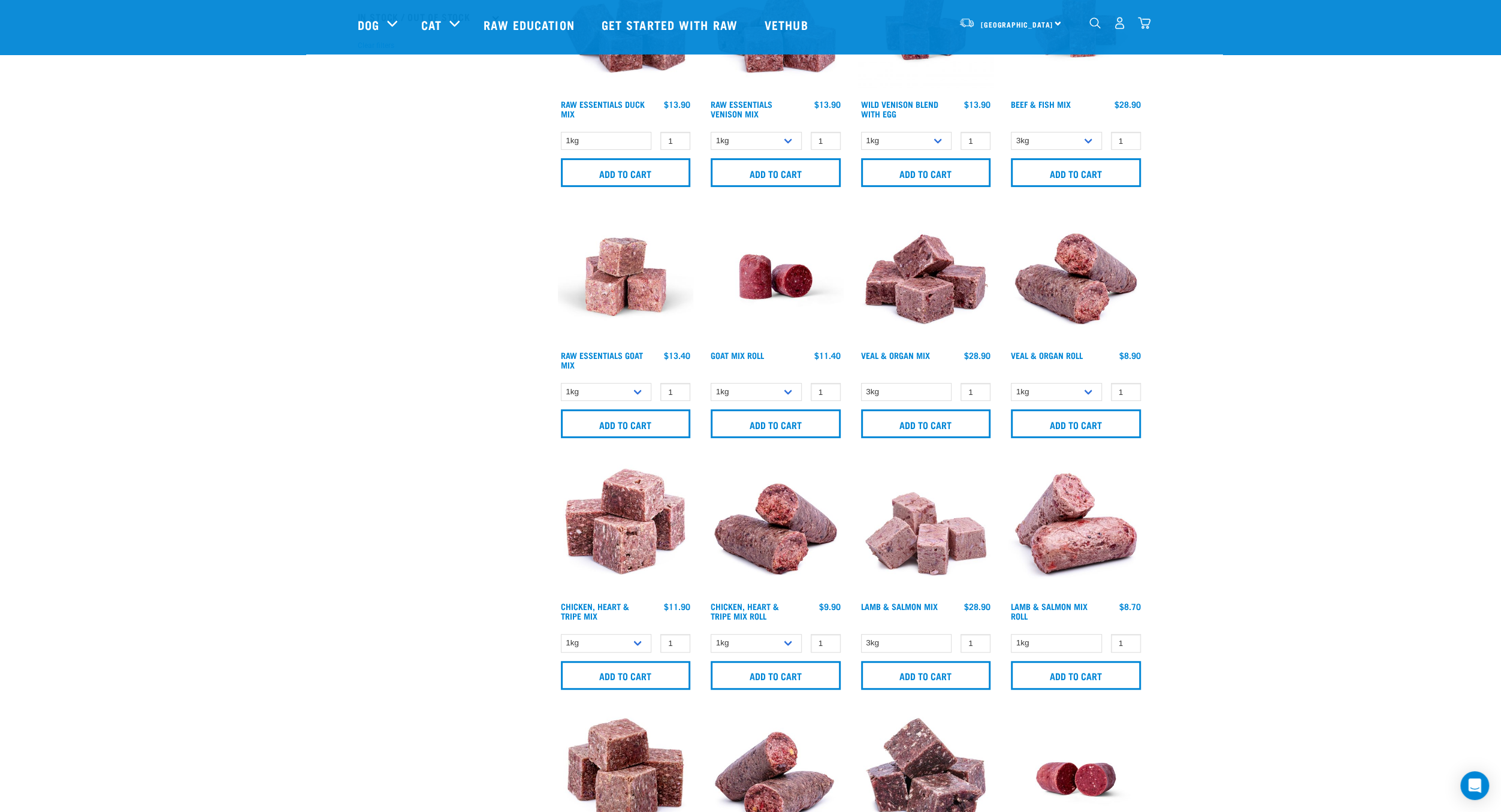
scroll to position [403, 0]
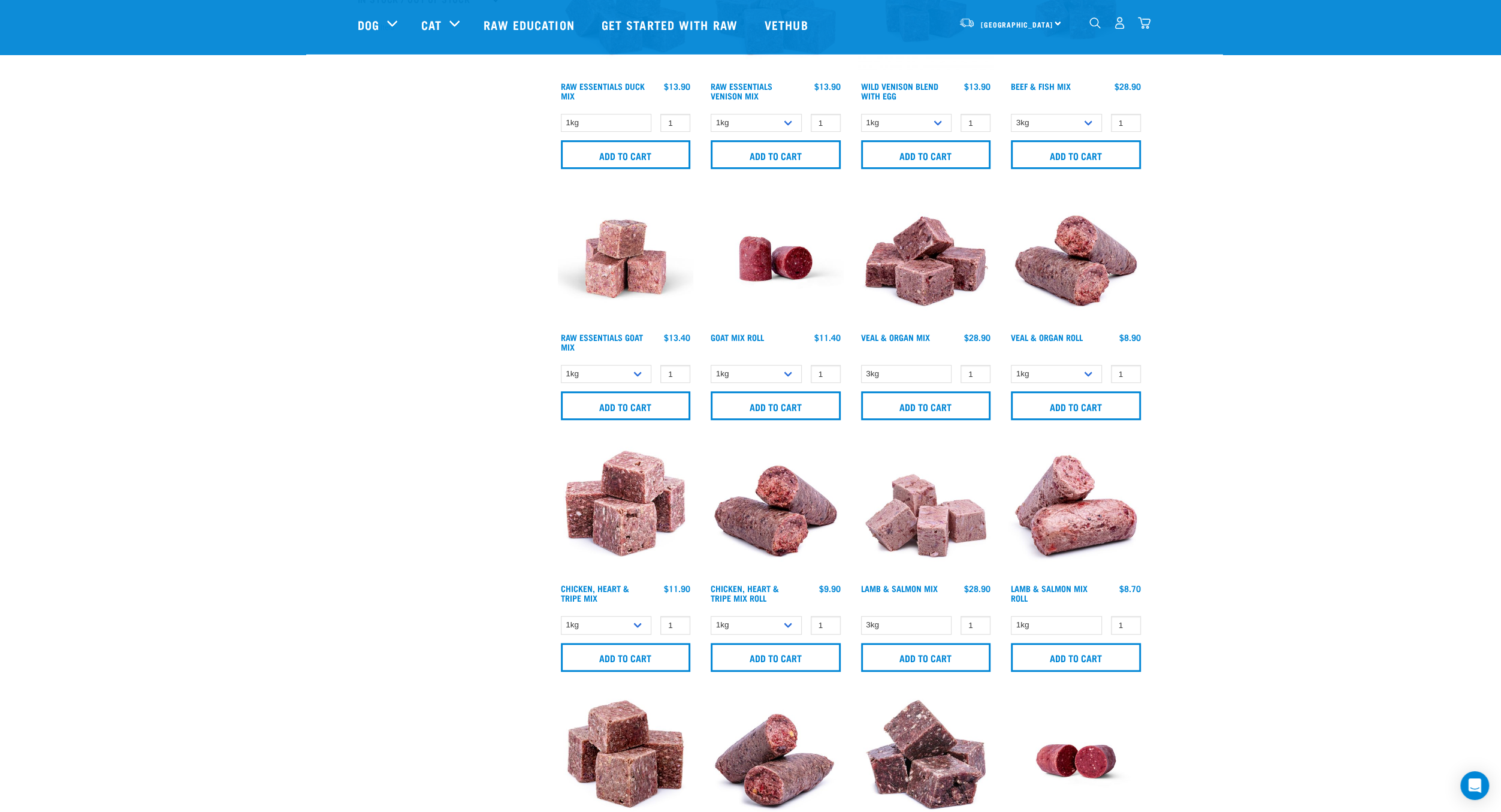
click at [1142, 26] on img "dropdown navigation" at bounding box center [1144, 23] width 13 height 13
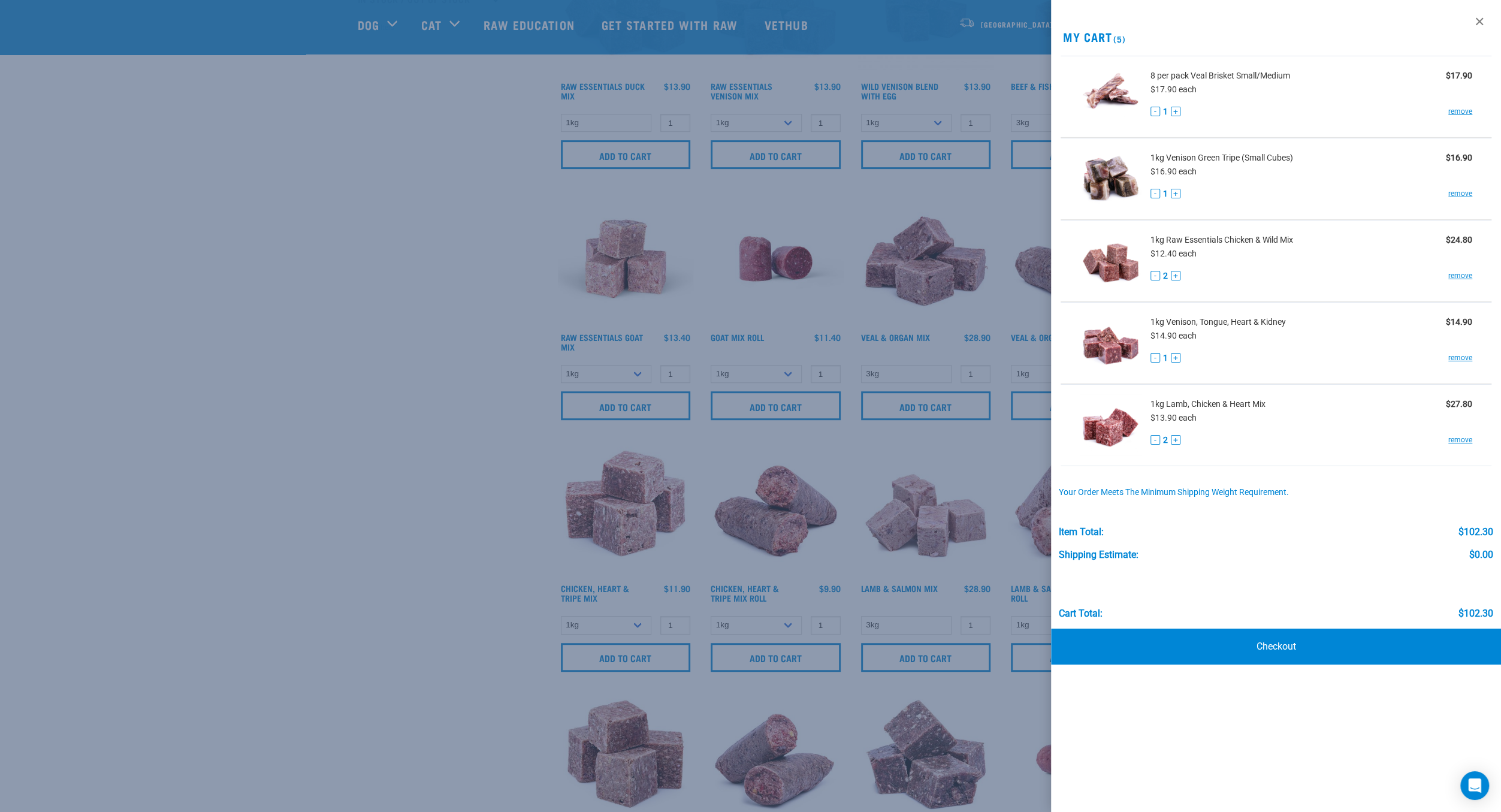
click at [457, 370] on div at bounding box center [750, 406] width 1501 height 812
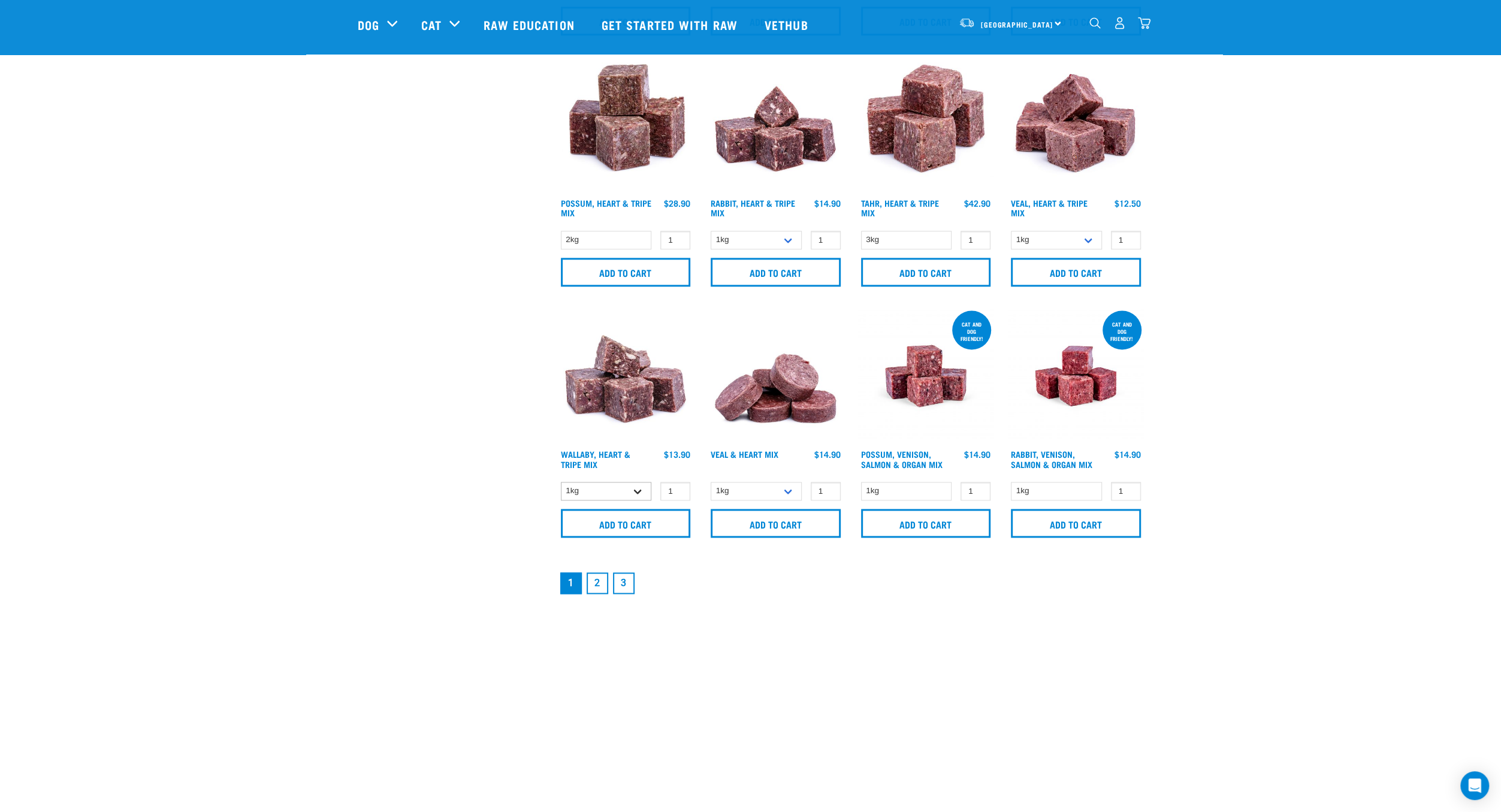
scroll to position [1673, 0]
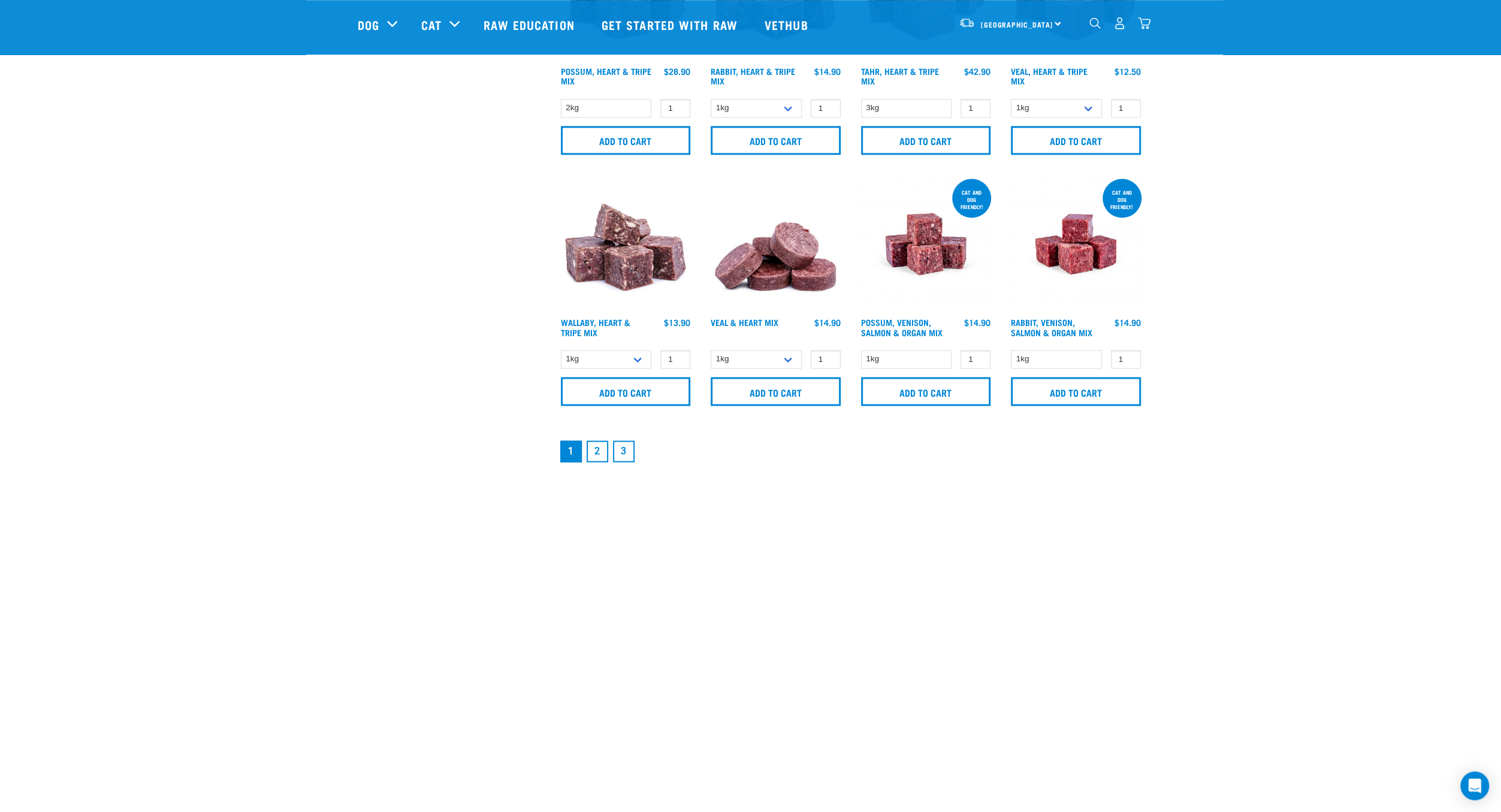
click at [597, 448] on link "2" at bounding box center [597, 451] width 21 height 21
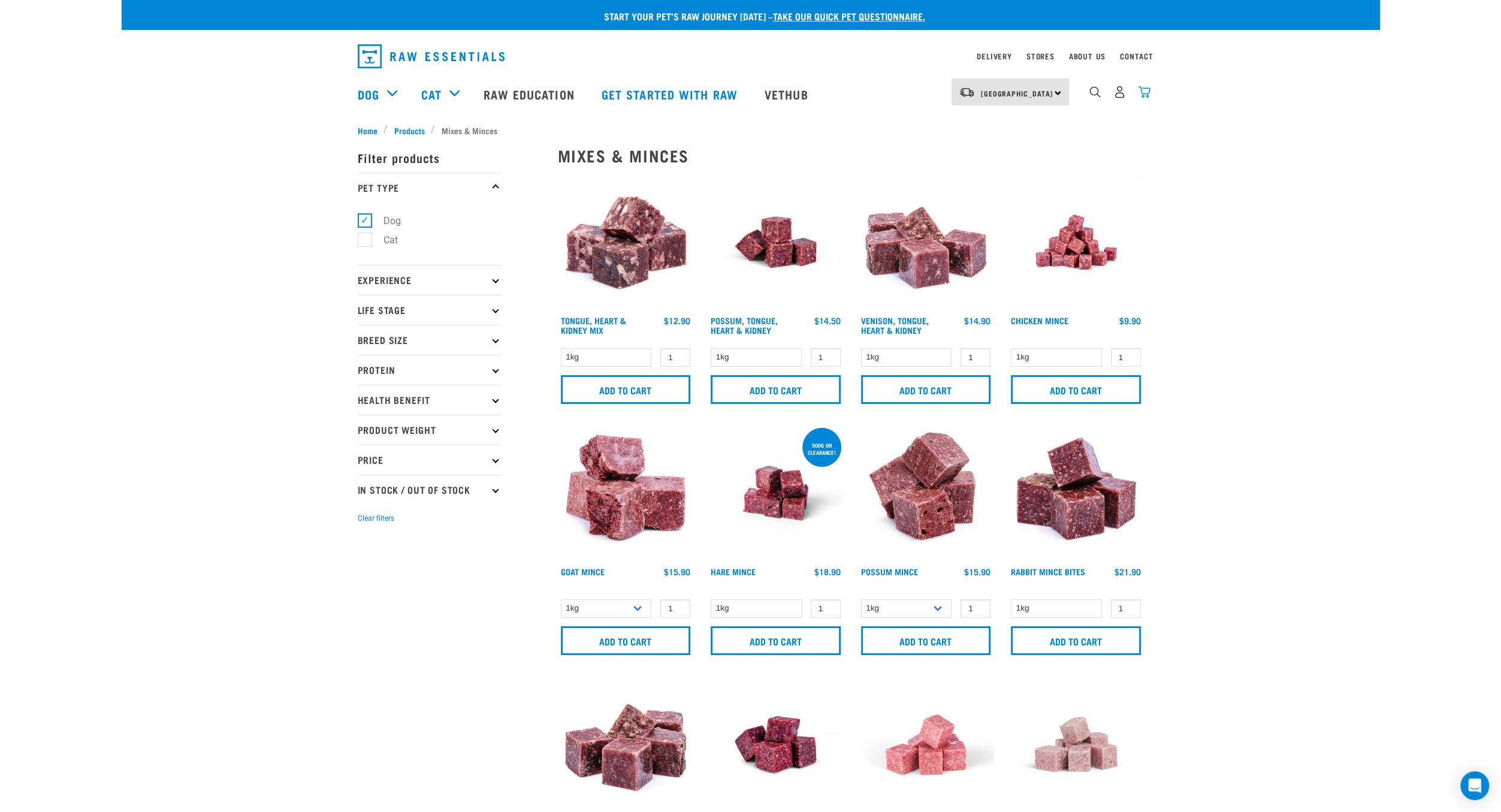
click at [1143, 90] on img "dropdown navigation" at bounding box center [1144, 92] width 13 height 13
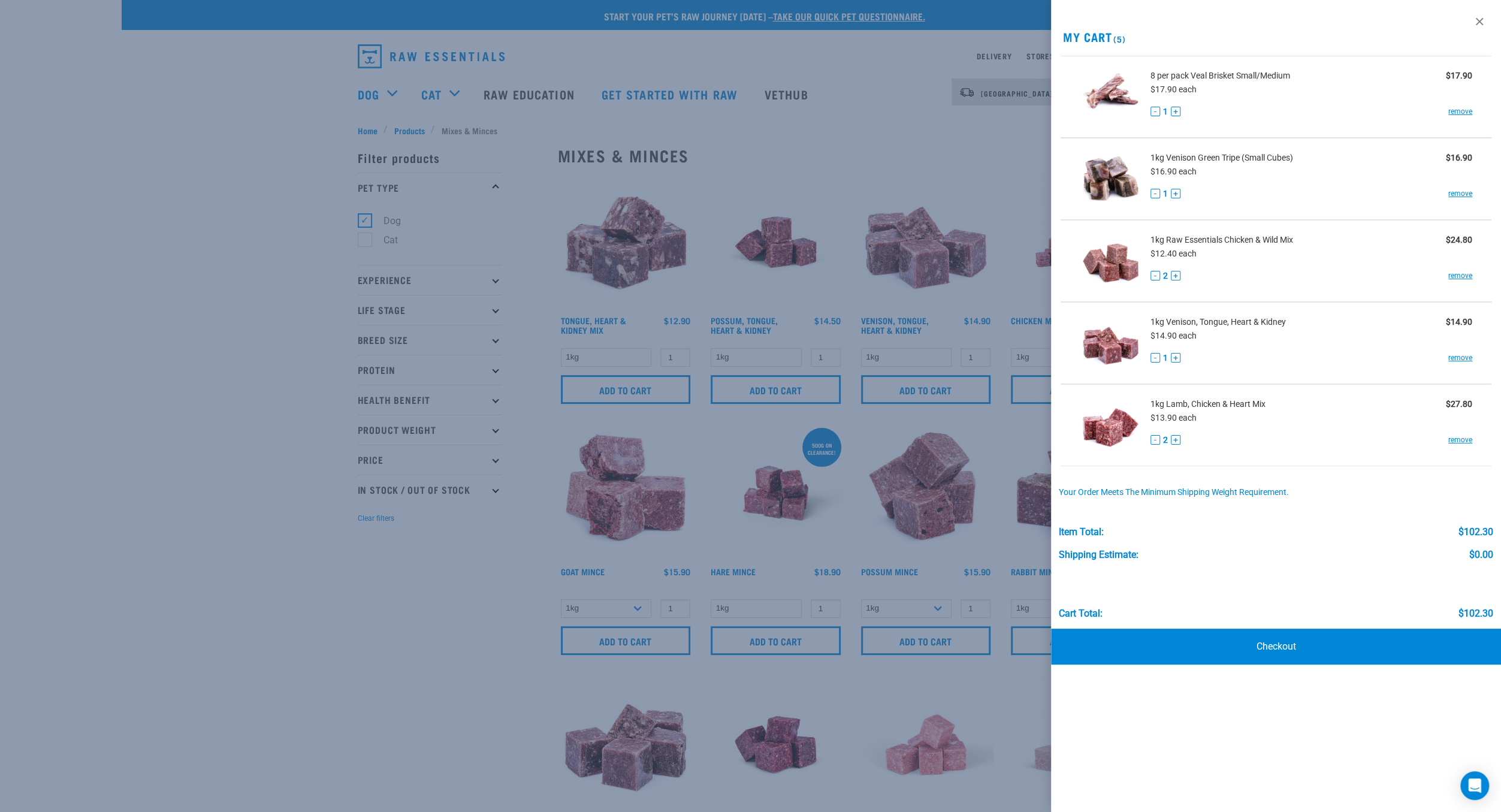
drag, startPoint x: 453, startPoint y: 597, endPoint x: 481, endPoint y: 581, distance: 32.2
click at [453, 597] on div at bounding box center [750, 406] width 1501 height 812
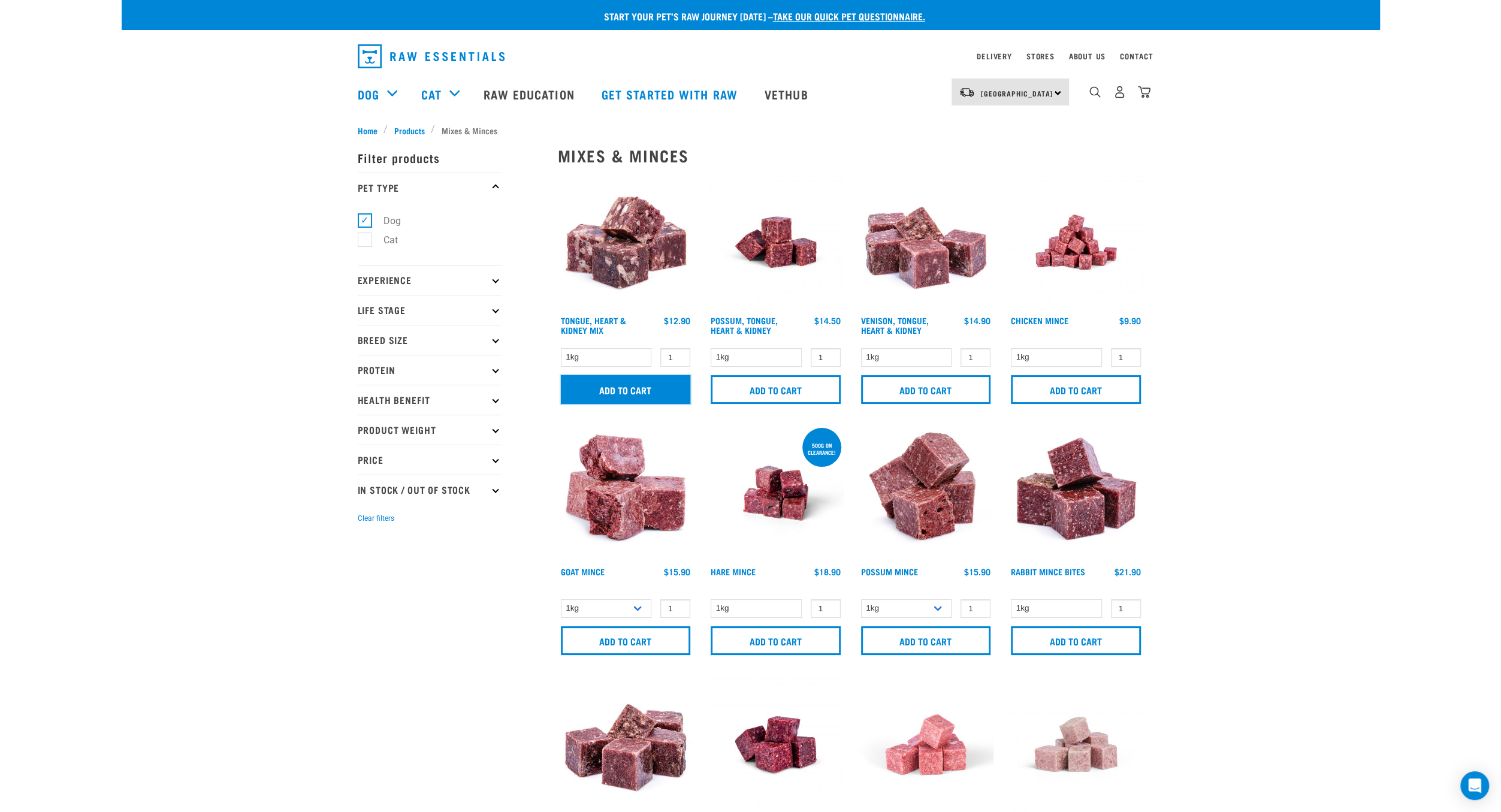
click at [604, 396] on input "Add to cart" at bounding box center [626, 389] width 130 height 28
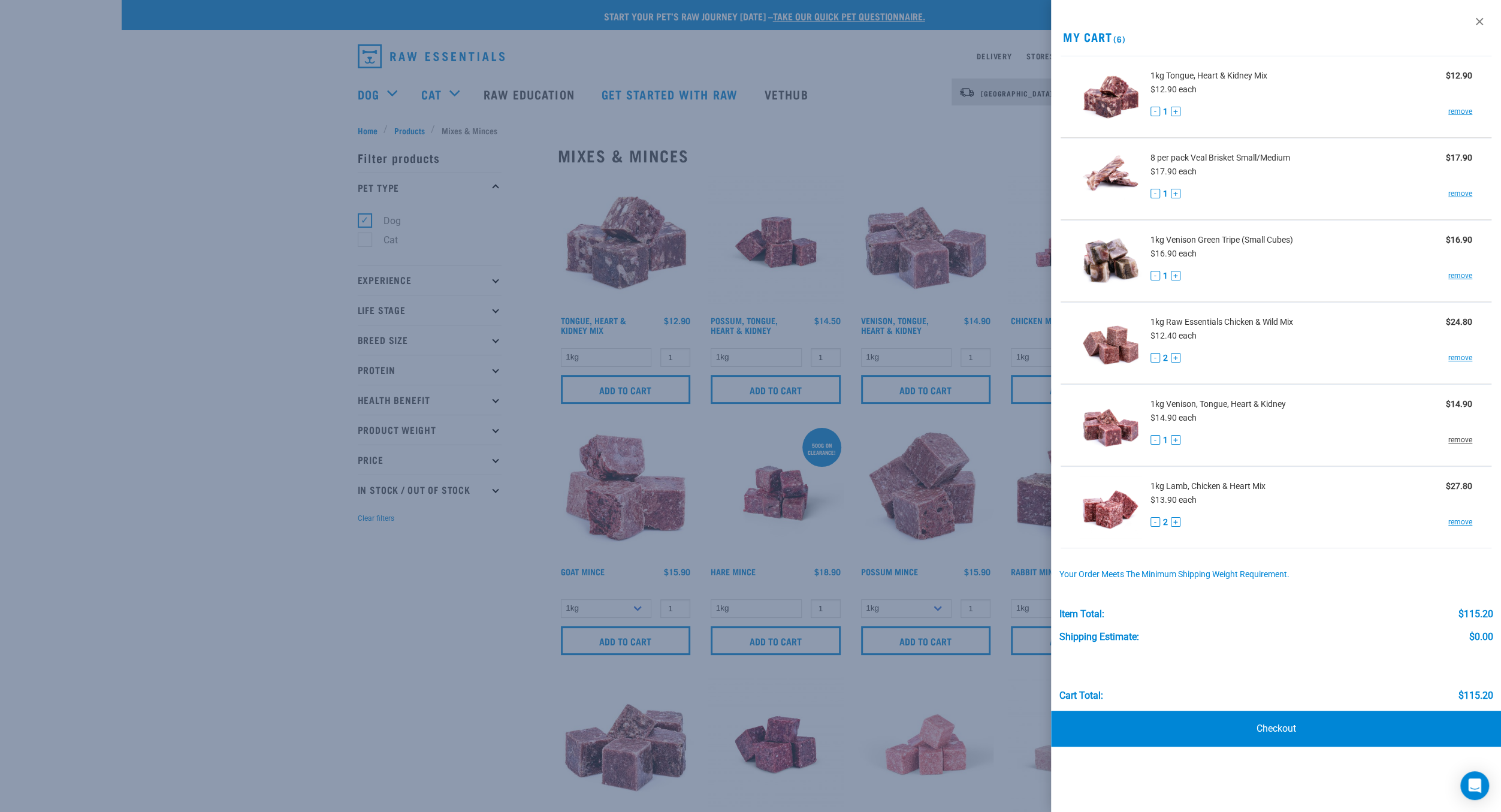
click at [1454, 440] on link "remove" at bounding box center [1460, 440] width 24 height 11
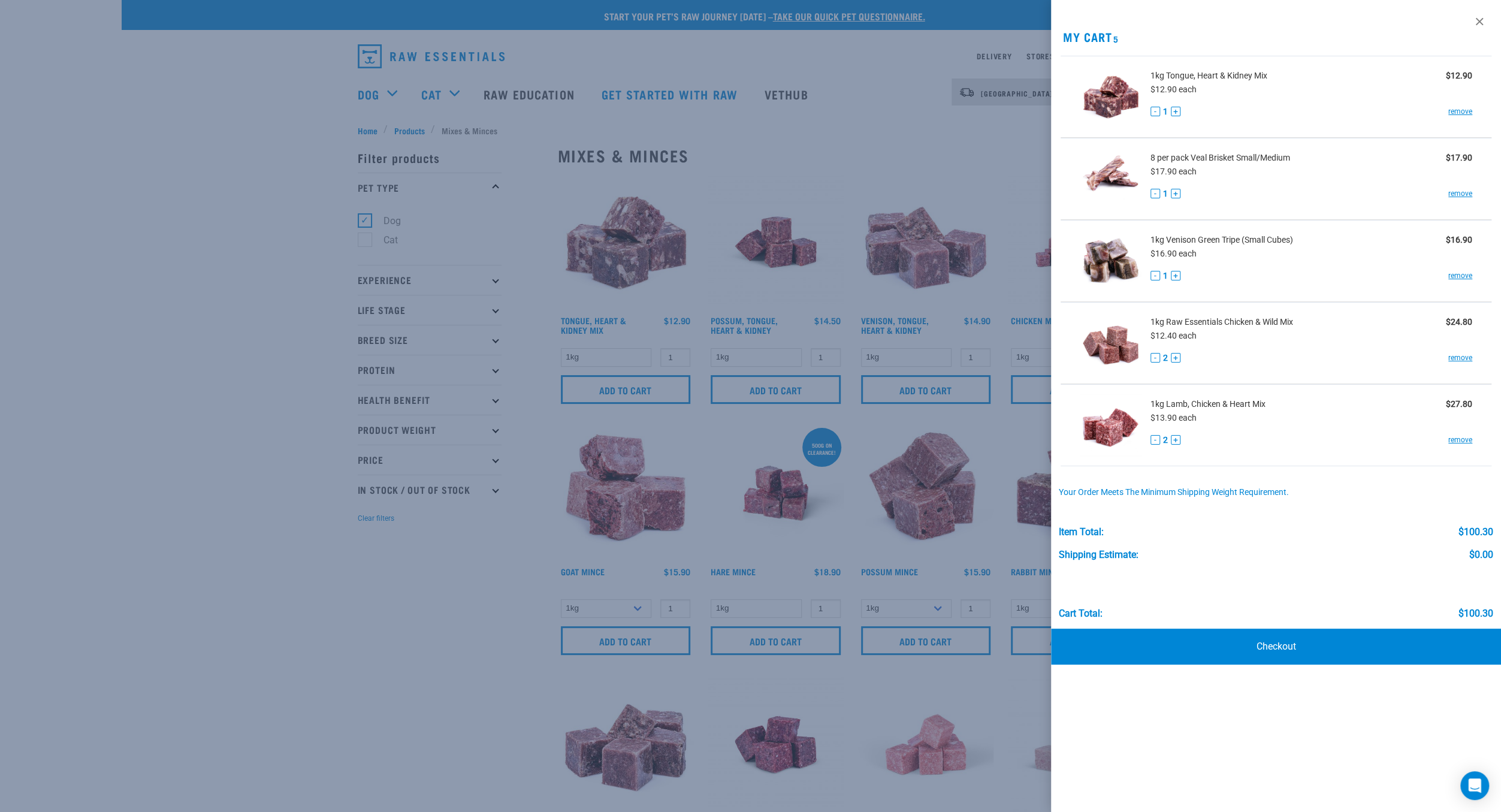
click at [490, 620] on div at bounding box center [750, 406] width 1501 height 812
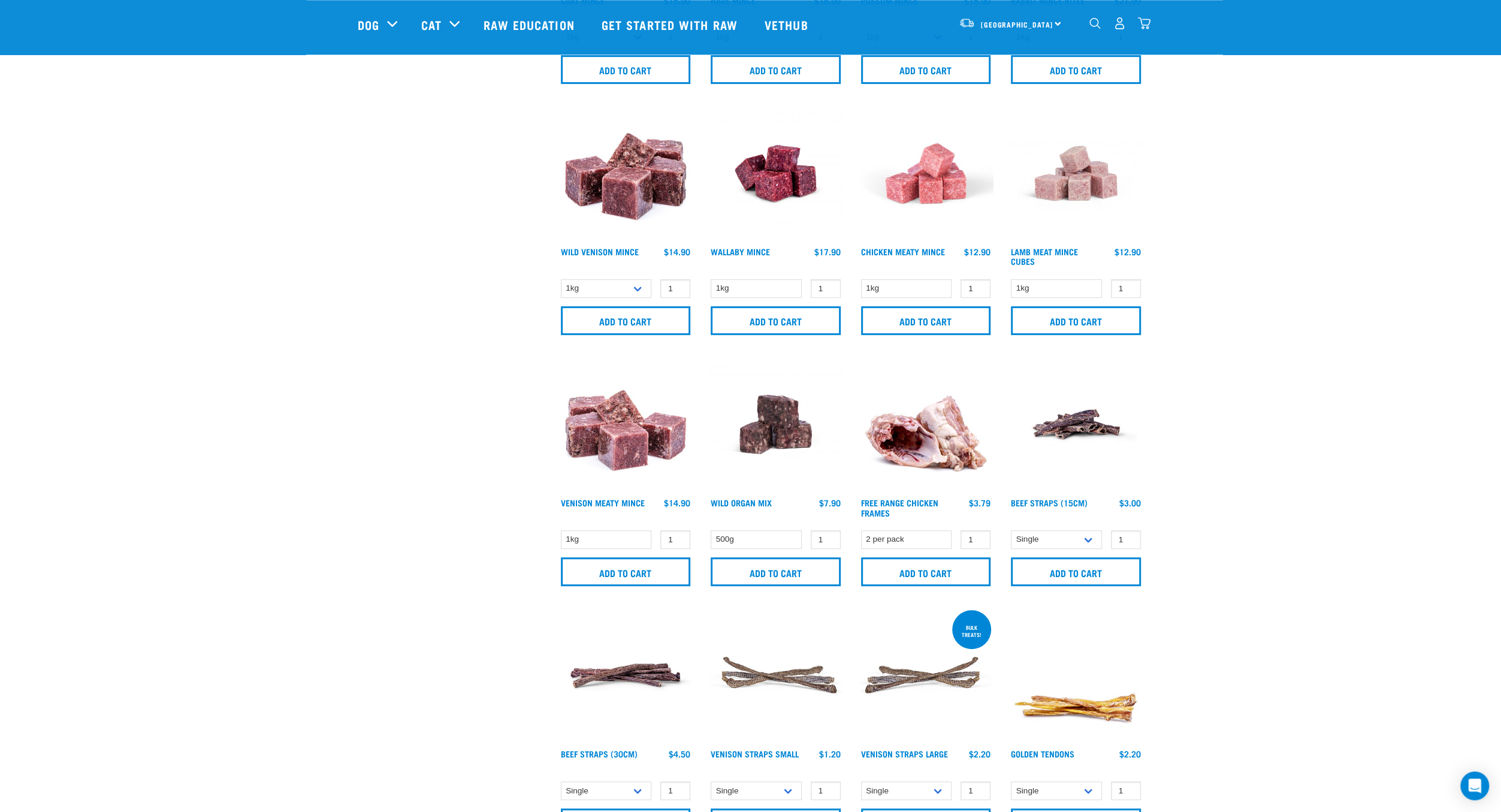
scroll to position [537, 0]
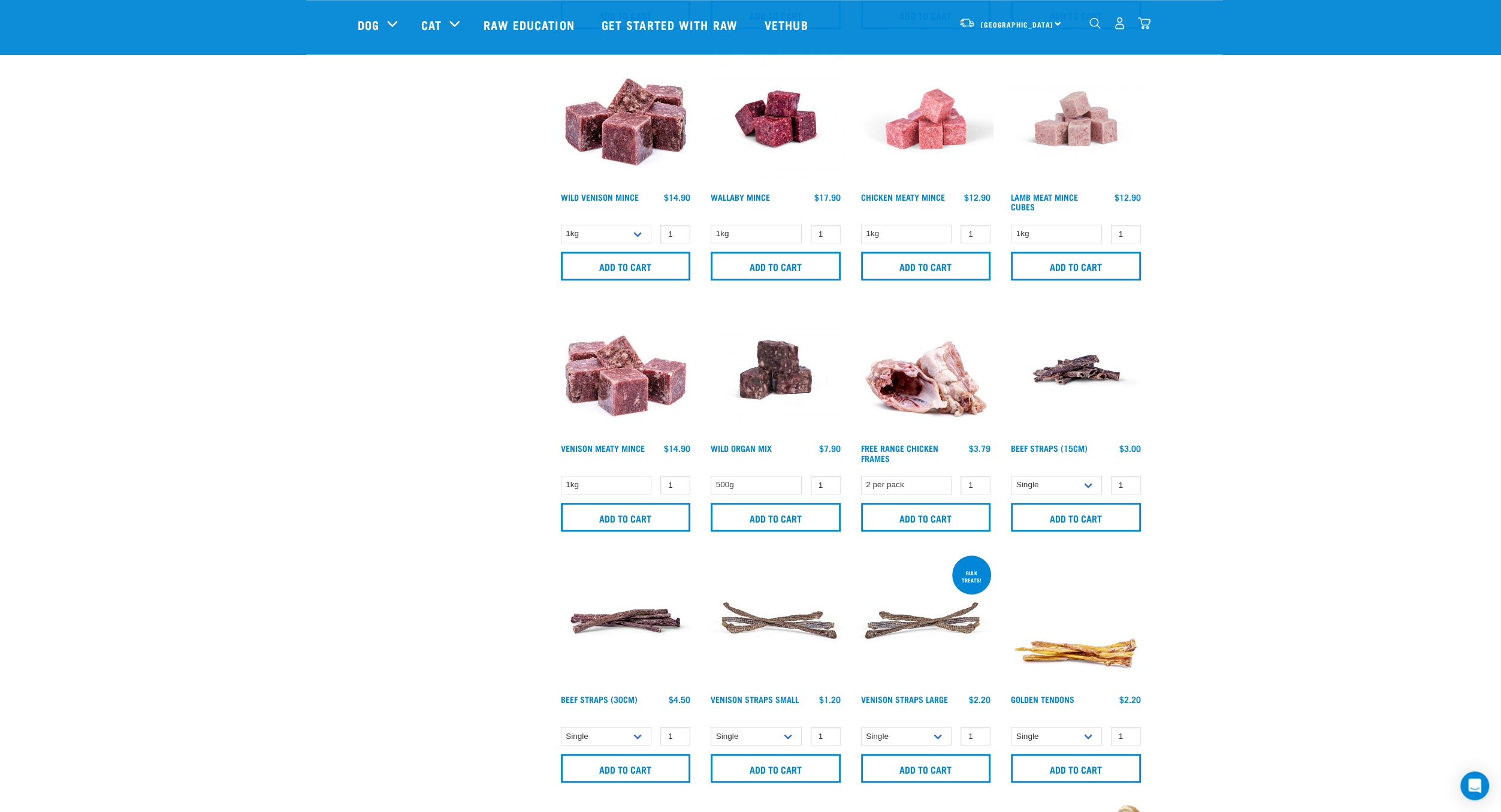
click at [1151, 13] on div "North Island North Island South Island Dog Shop All Dog Get Started Packs 8" at bounding box center [750, 24] width 805 height 48
click at [1148, 19] on img "dropdown navigation" at bounding box center [1144, 23] width 13 height 13
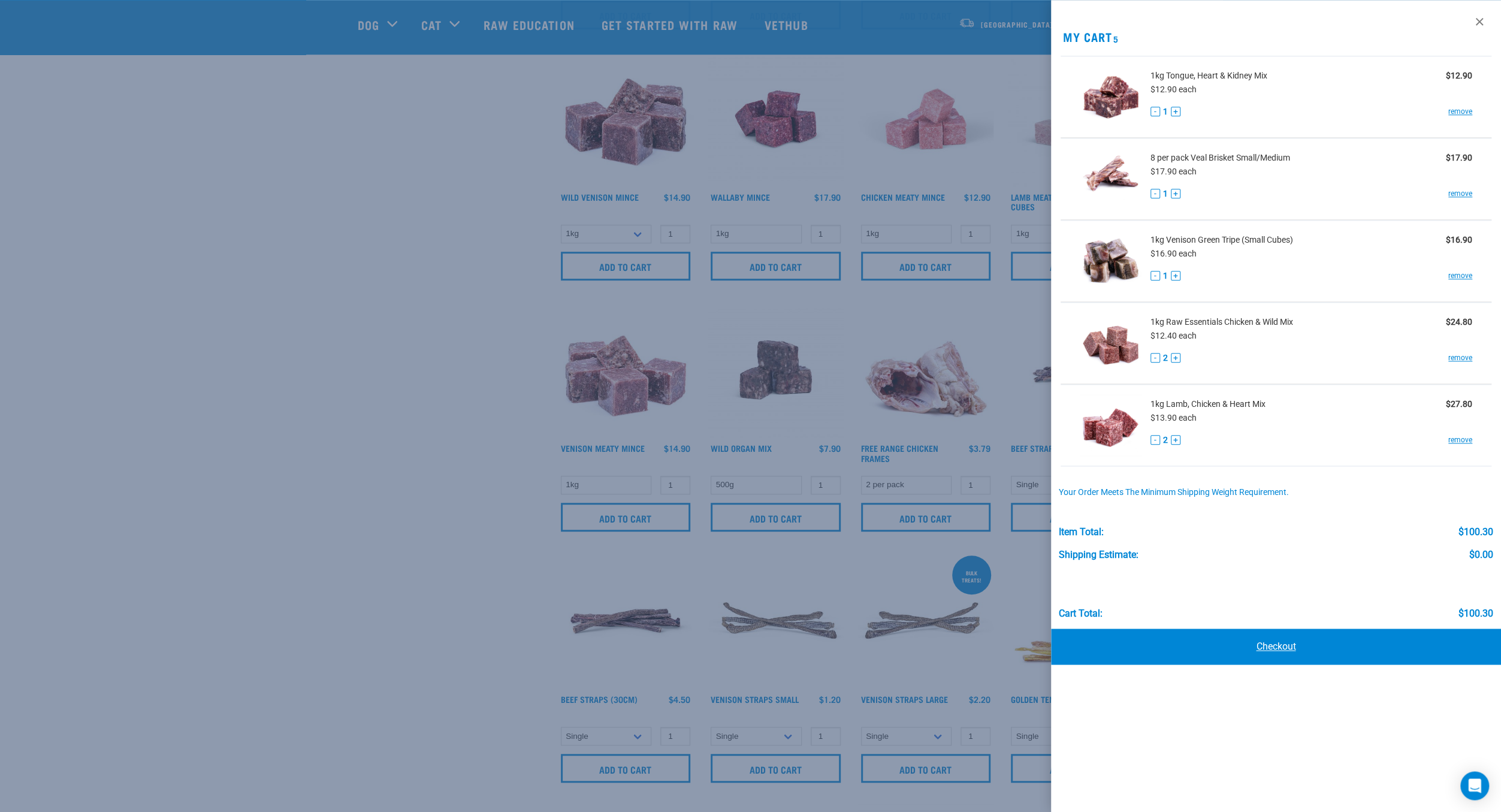
click at [1278, 646] on link "Checkout" at bounding box center [1276, 647] width 450 height 36
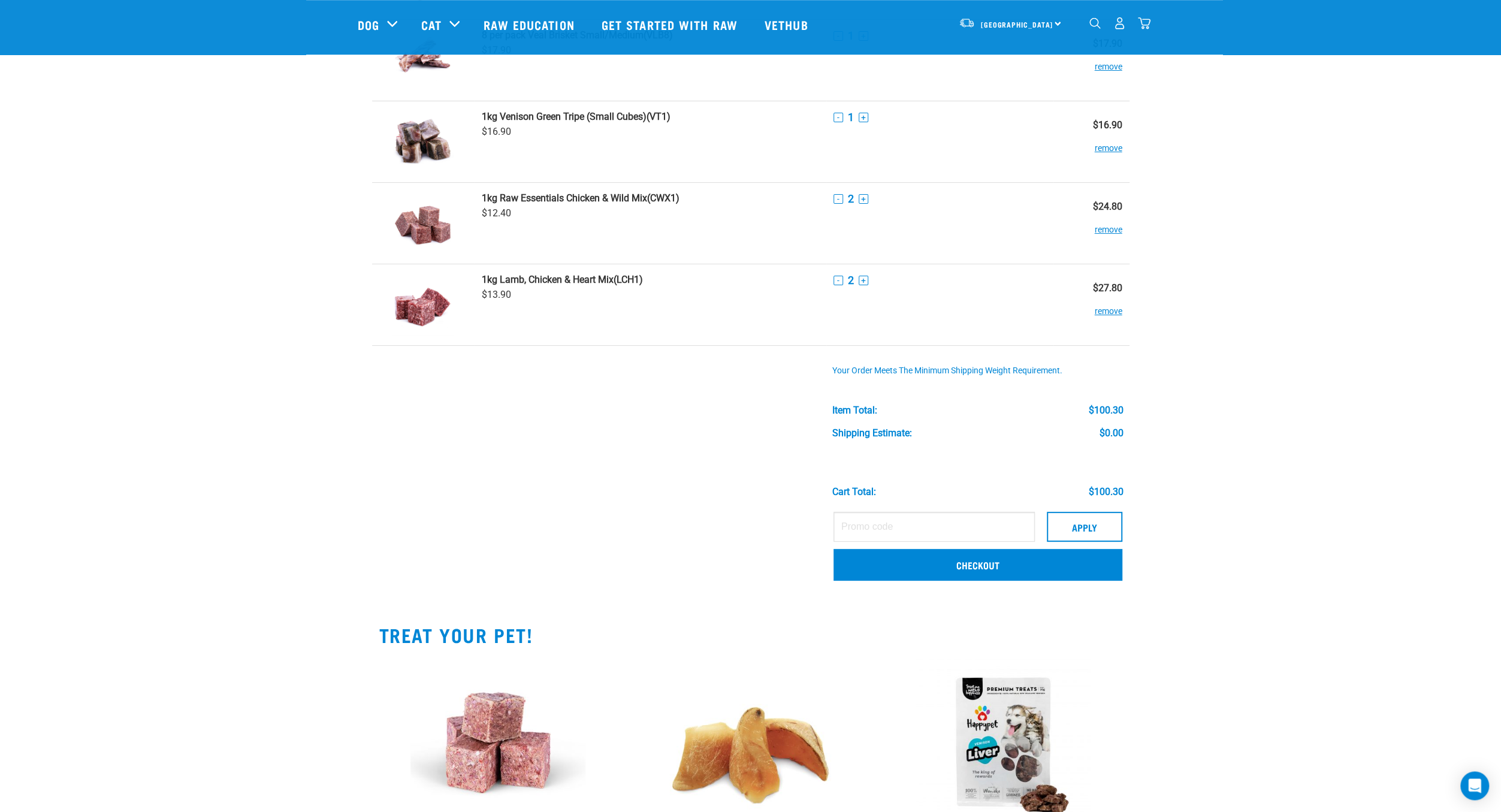
scroll to position [222, 0]
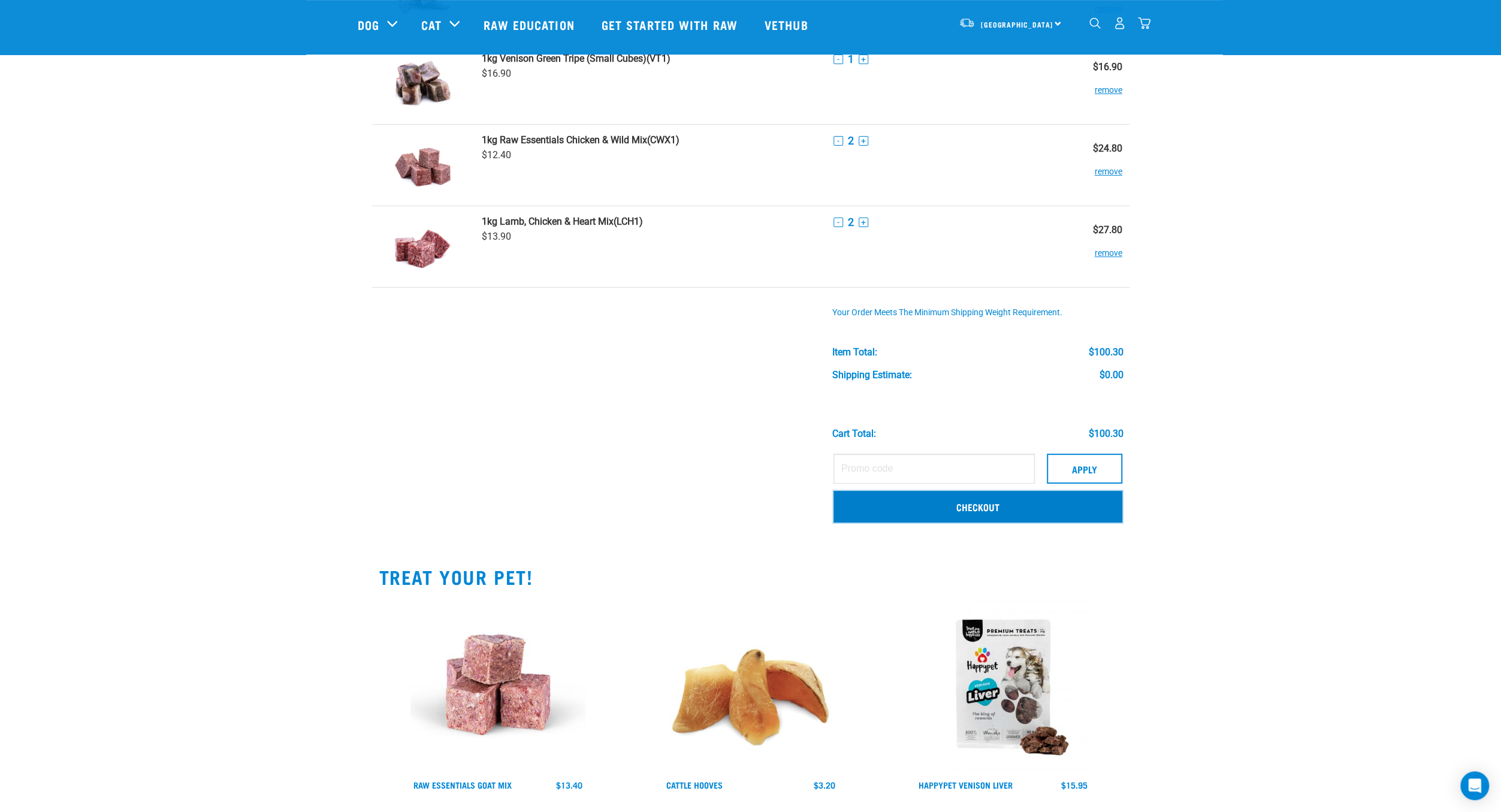
click at [1014, 507] on link "Checkout" at bounding box center [978, 506] width 289 height 31
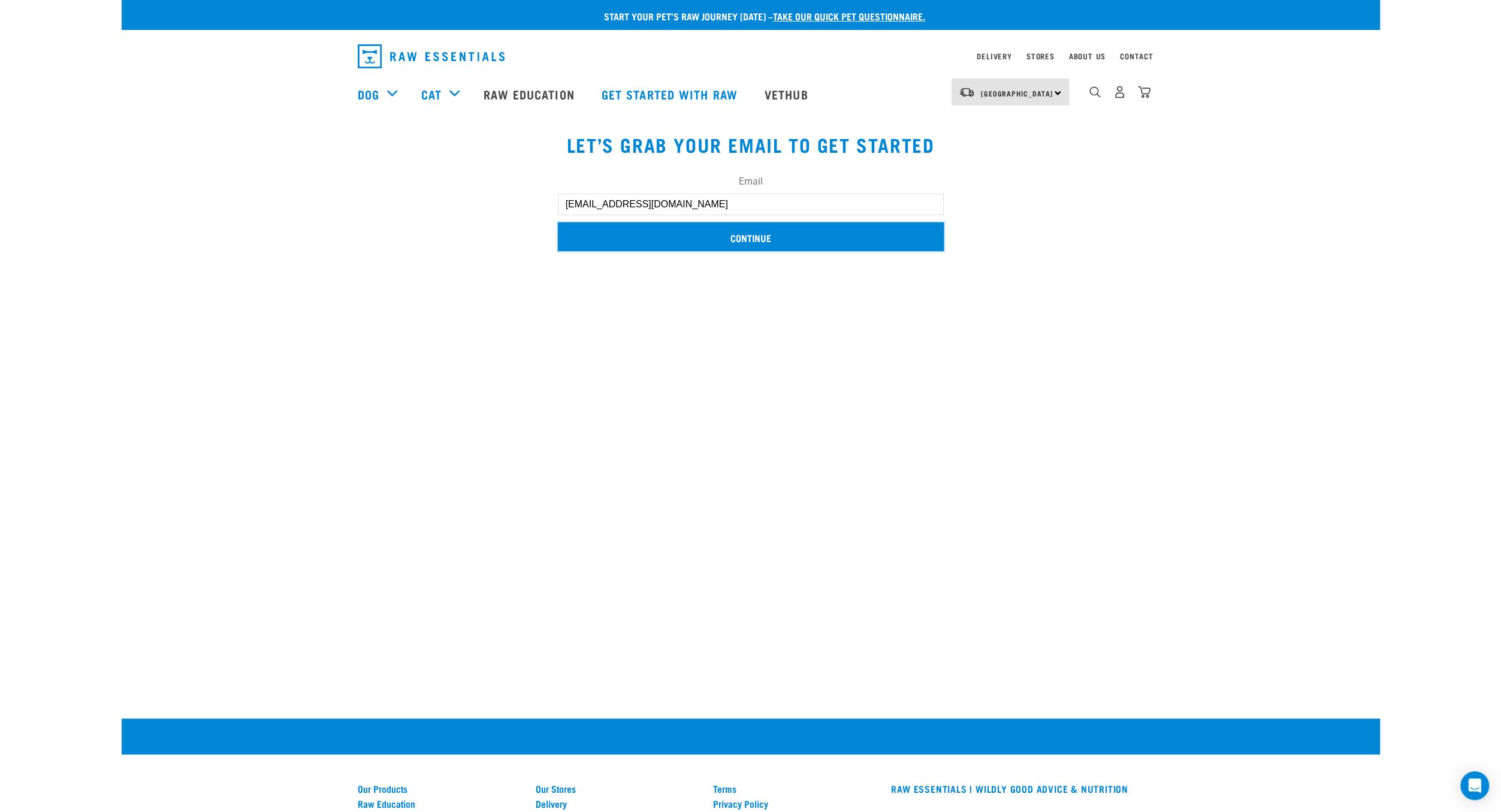
click at [727, 235] on input "Continue" at bounding box center [750, 236] width 386 height 28
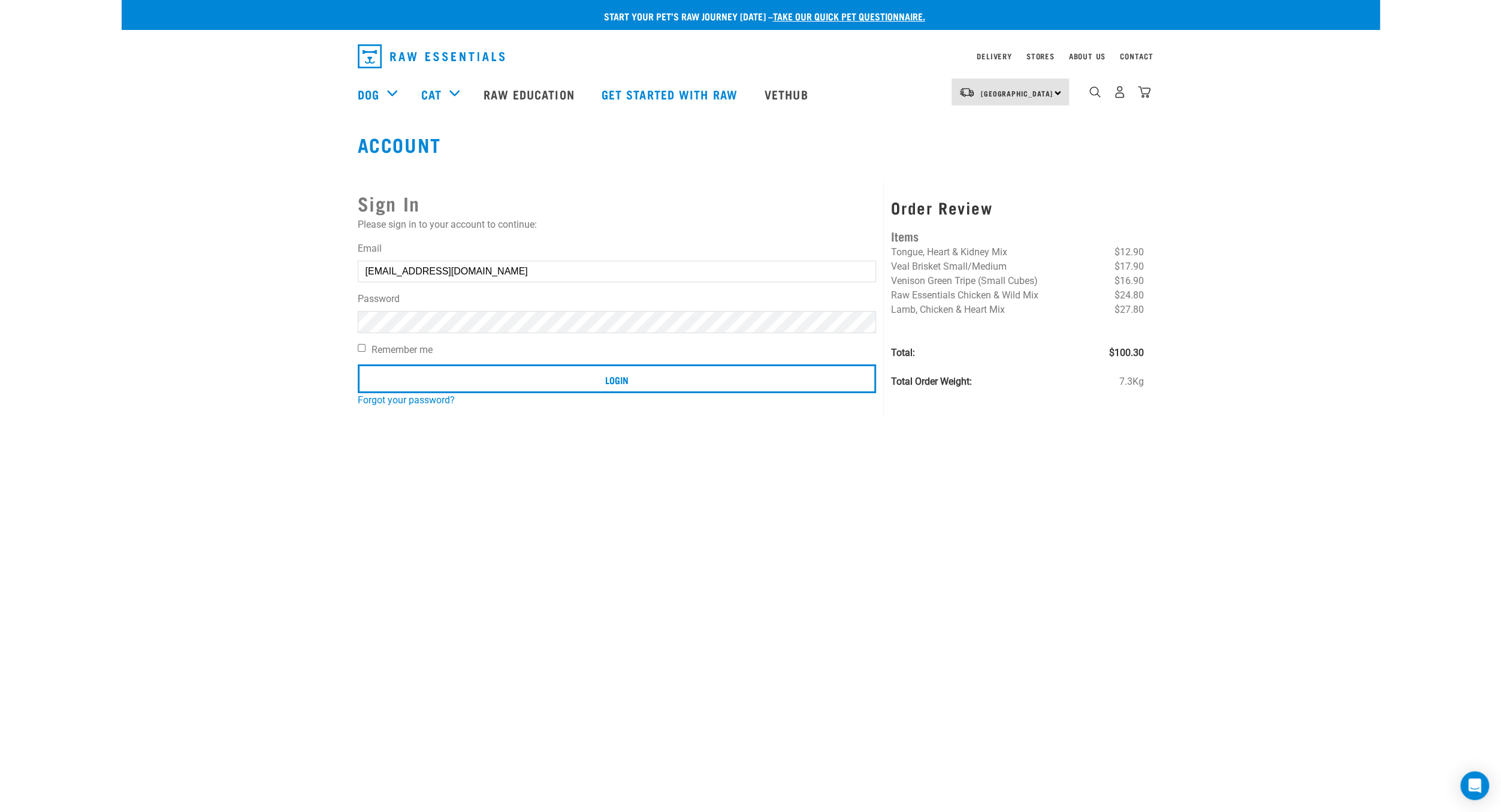
click at [416, 351] on label "Remember me" at bounding box center [617, 350] width 519 height 14
click at [366, 351] on input "Remember me" at bounding box center [362, 348] width 8 height 8
checkbox input "true"
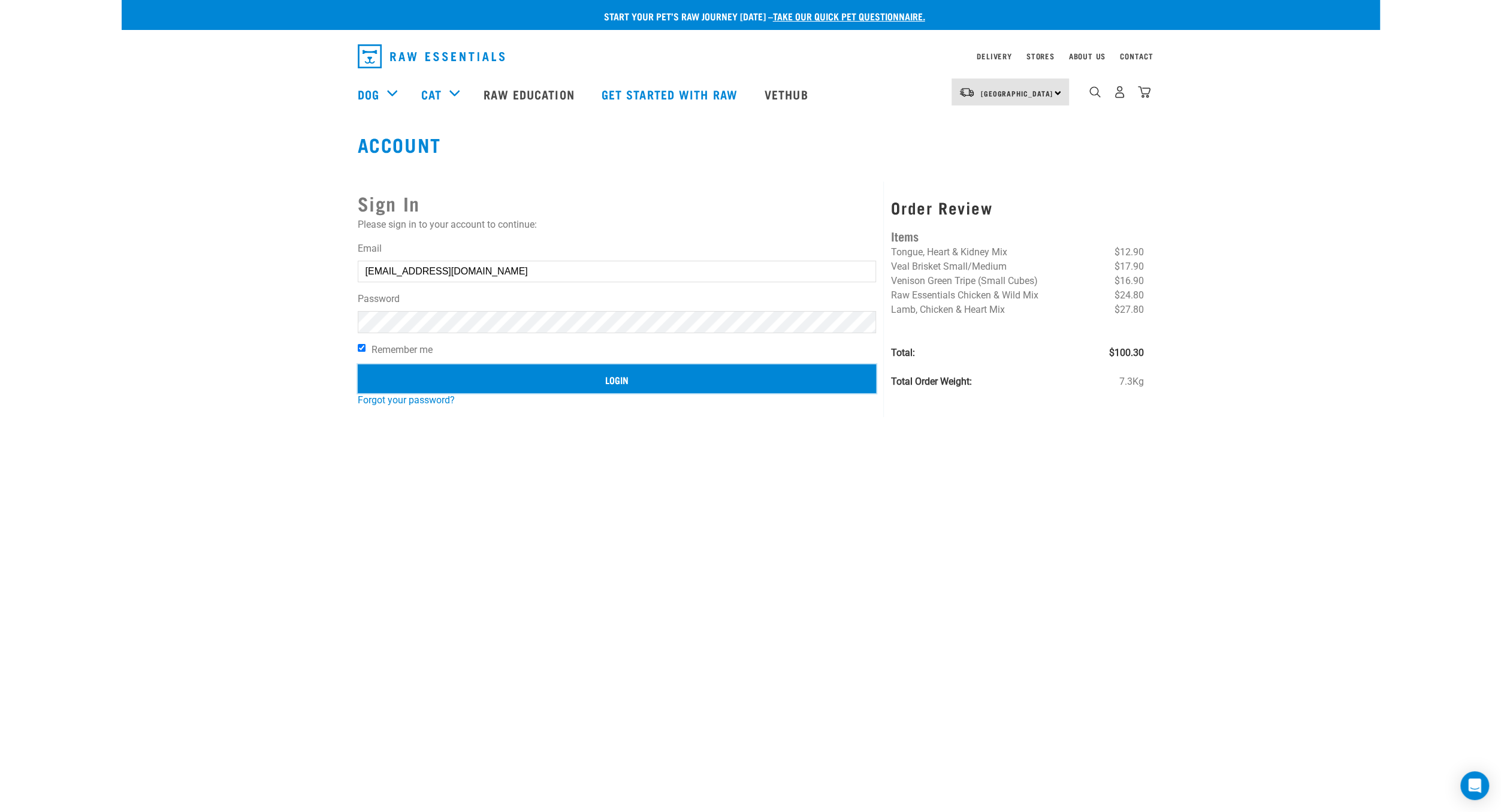
click at [529, 381] on input "Login" at bounding box center [617, 378] width 519 height 28
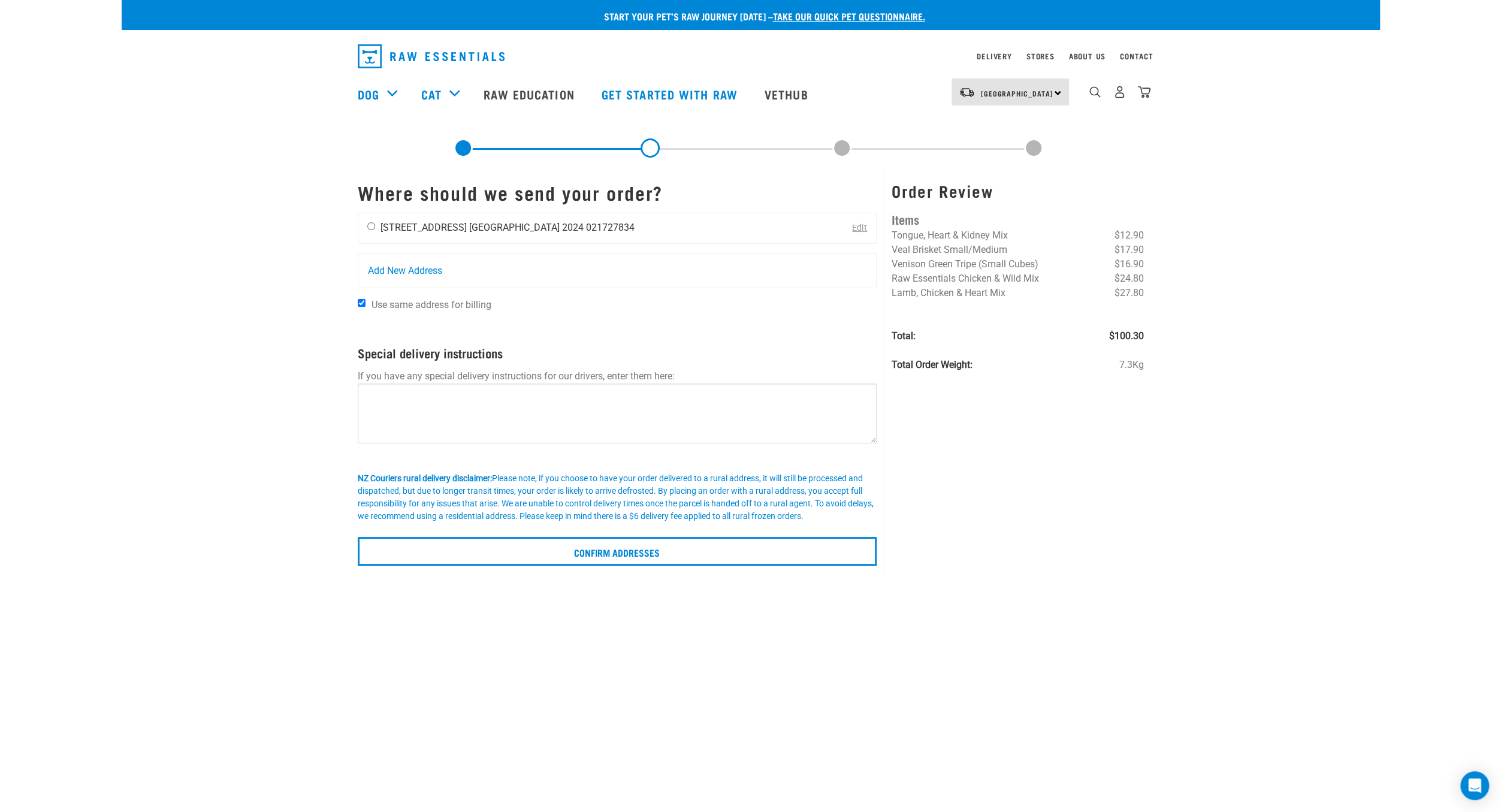
click at [368, 227] on input "radio" at bounding box center [371, 226] width 8 height 8
radio input "true"
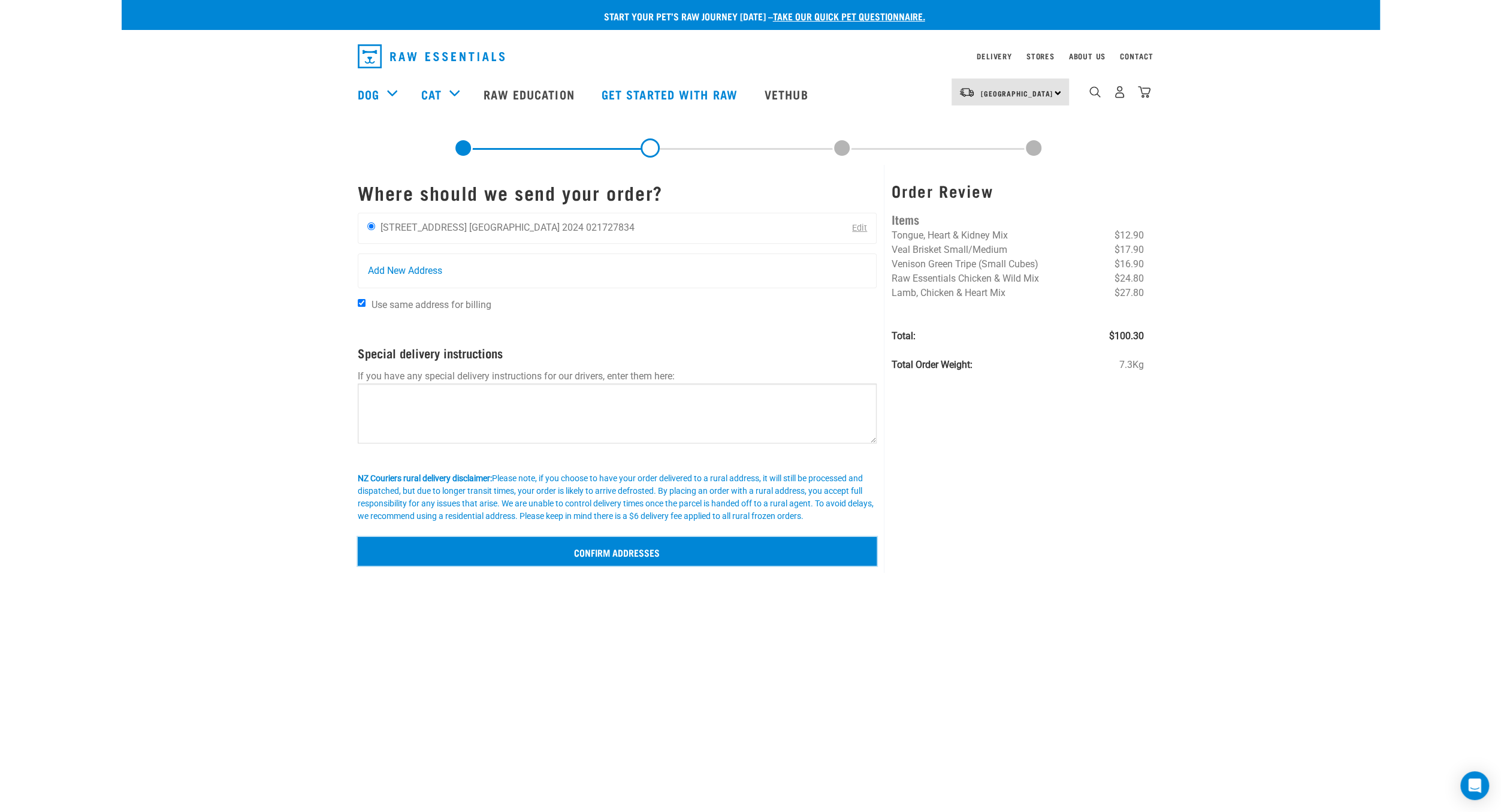
click at [646, 552] on input "Confirm addresses" at bounding box center [618, 551] width 520 height 28
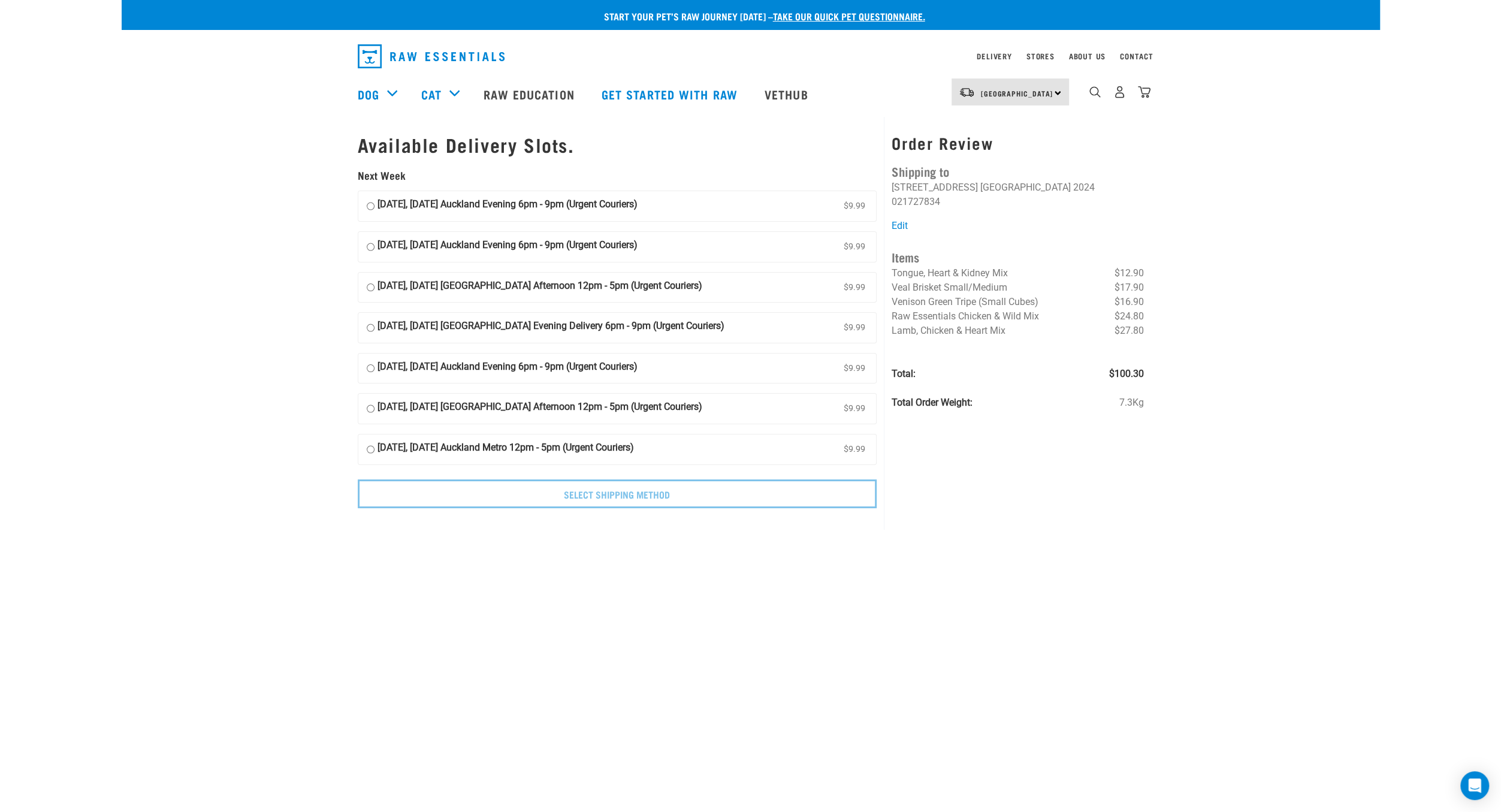
click at [409, 198] on strong "[DATE], [DATE] Auckland Evening 6pm - 9pm (Urgent Couriers)" at bounding box center [507, 206] width 260 height 18
click at [374, 198] on input "[DATE], [DATE] Auckland Evening 6pm - 9pm (Urgent Couriers) $9.99" at bounding box center [371, 206] width 8 height 18
radio input "true"
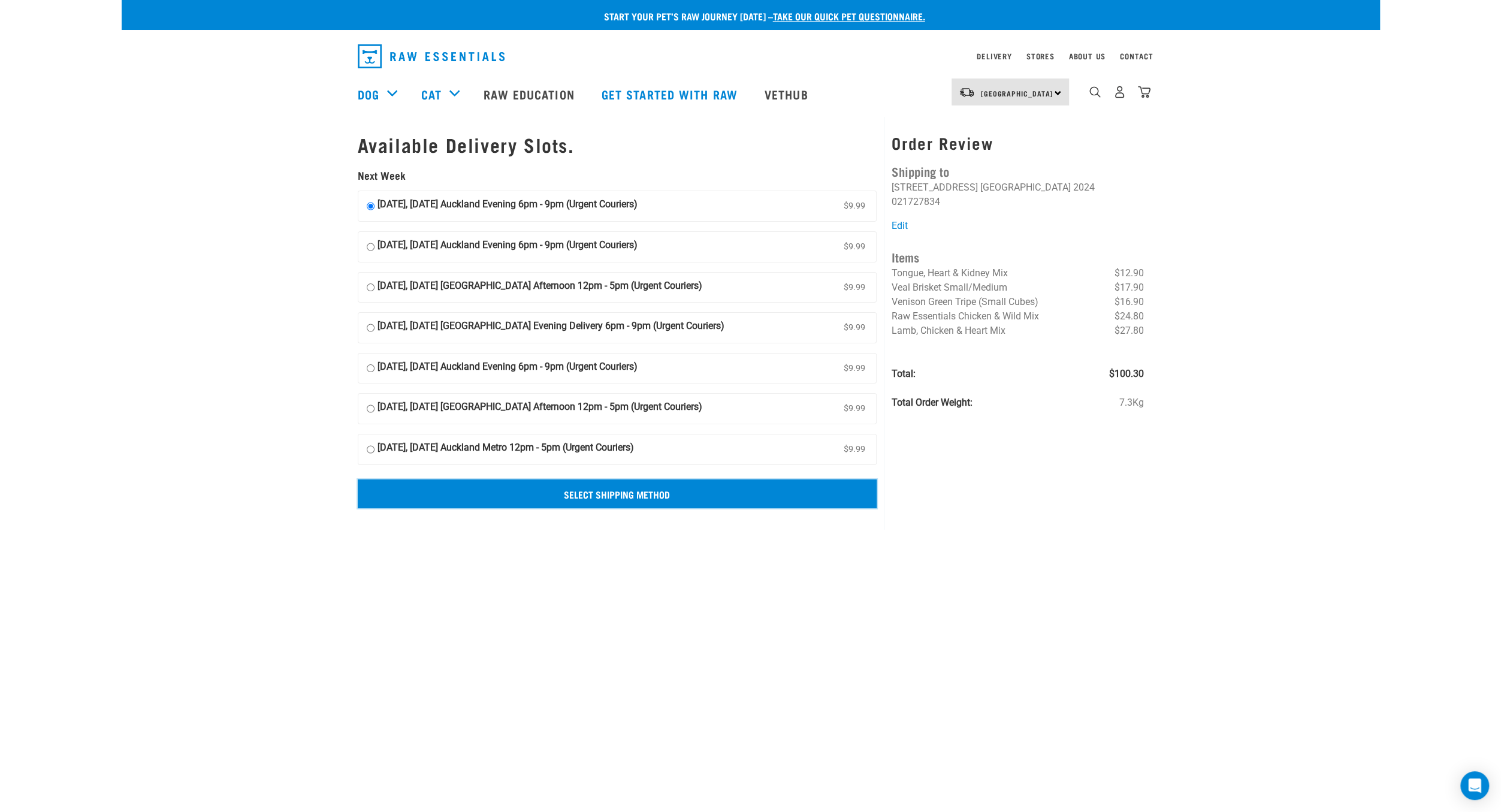
click at [669, 493] on input "Select Shipping Method" at bounding box center [618, 494] width 520 height 28
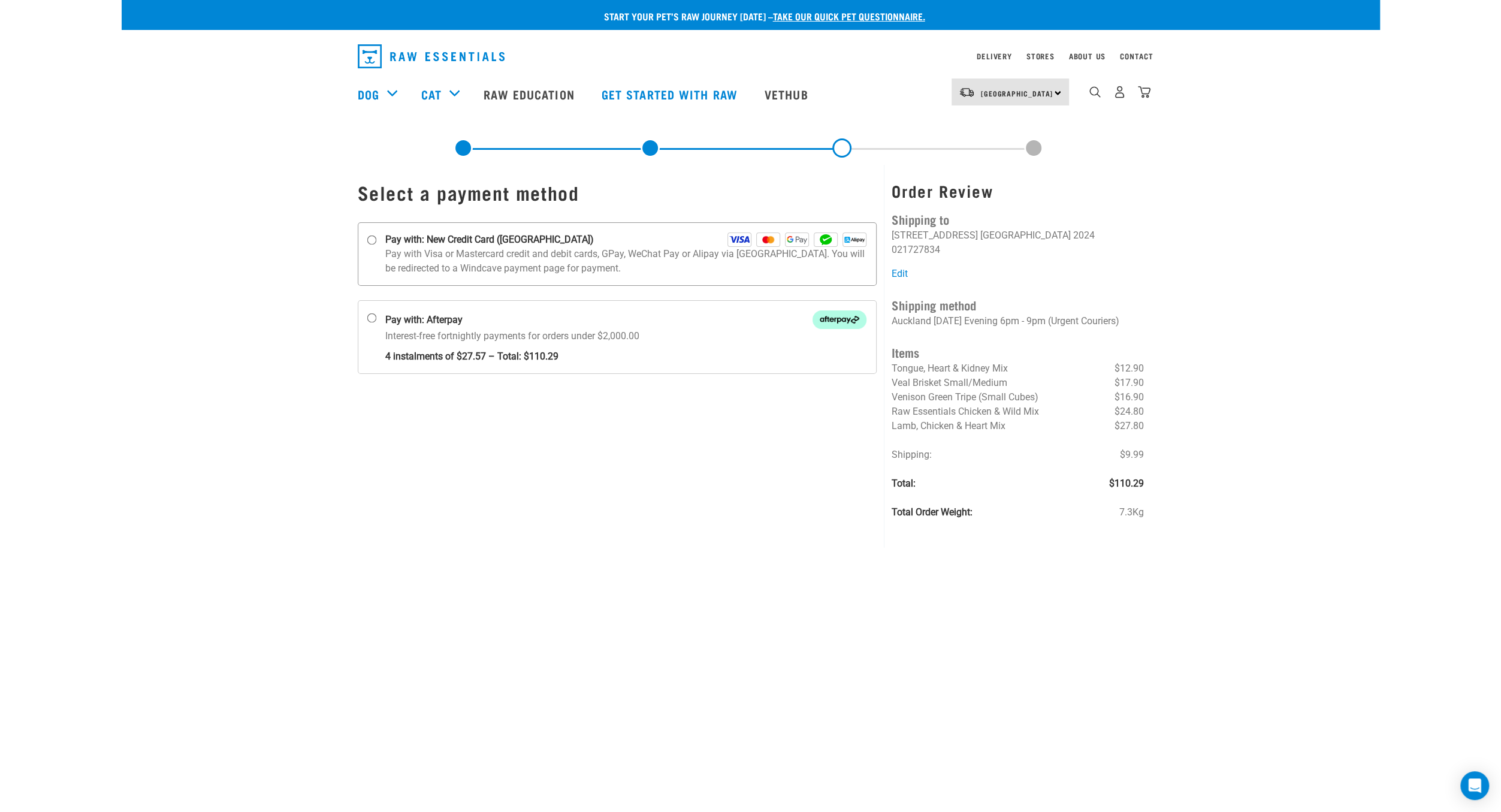
click at [457, 247] on p "Pay with Visa or Mastercard credit and debit cards, GPay, WeChat Pay or Alipay …" at bounding box center [626, 261] width 482 height 28
click at [376, 245] on input "Pay with: New Credit Card ([GEOGRAPHIC_DATA])" at bounding box center [371, 240] width 9 height 9
radio input "true"
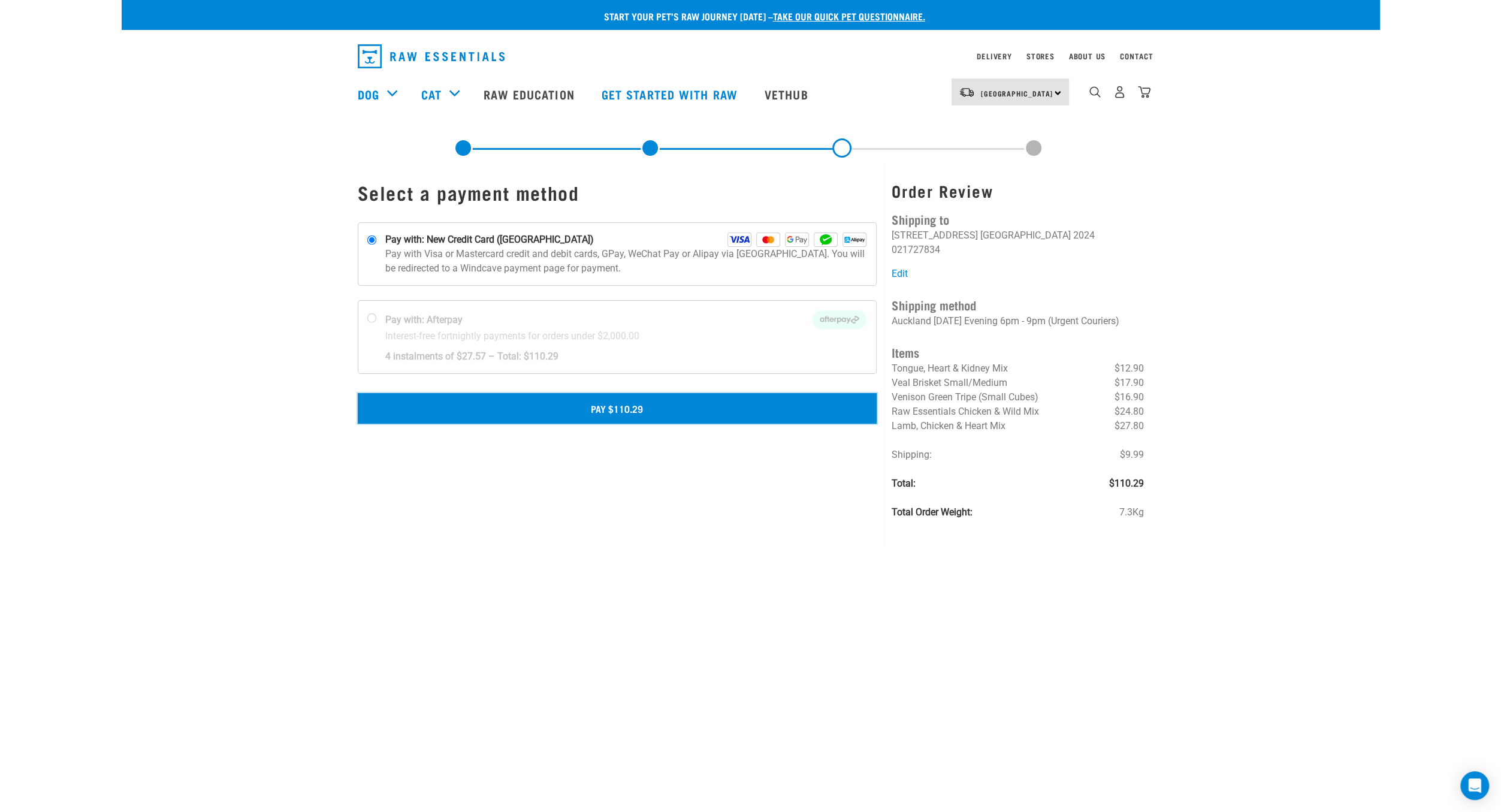
click at [634, 412] on button "Pay $110.29" at bounding box center [618, 408] width 520 height 30
